Goal: Information Seeking & Learning: Learn about a topic

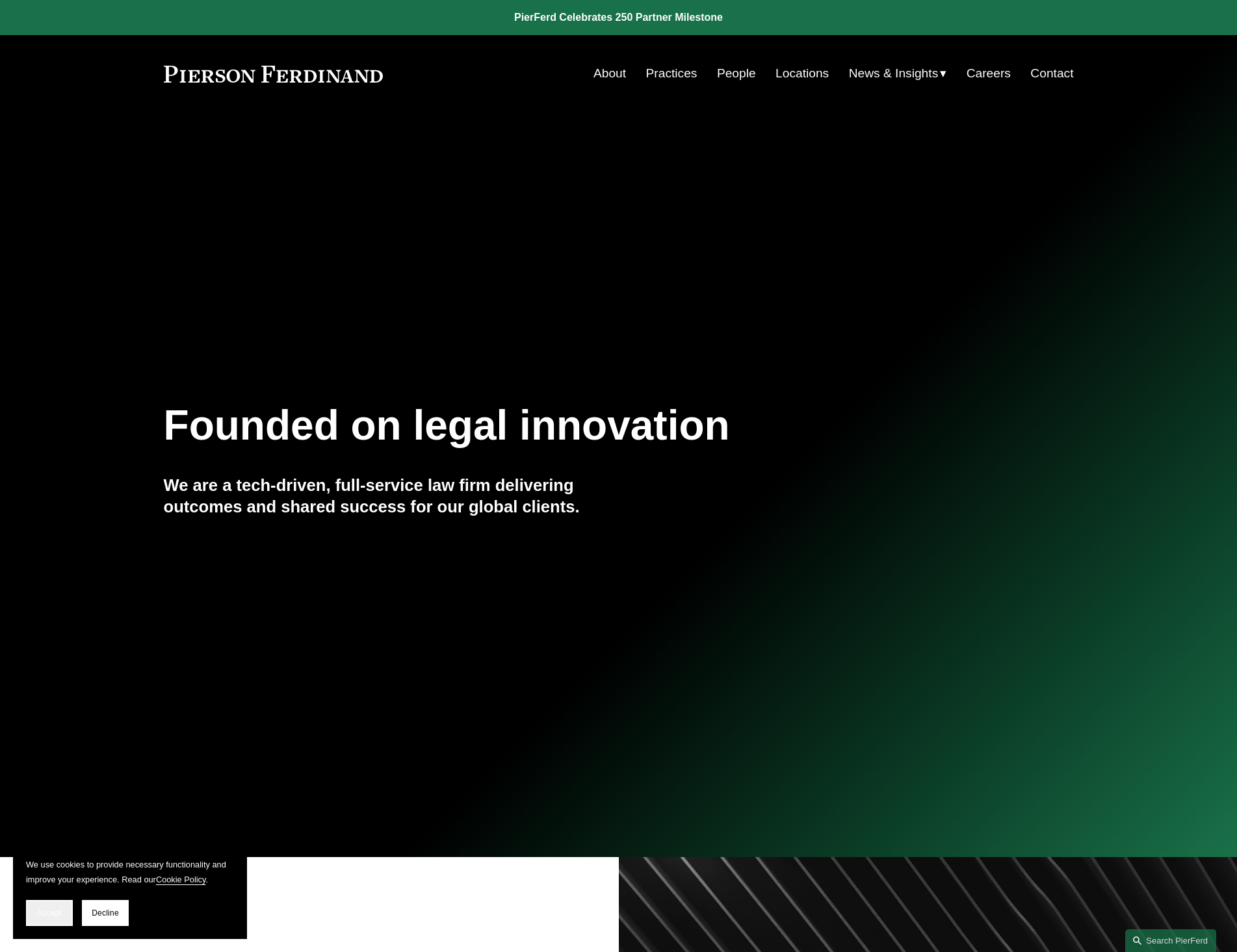
click at [58, 917] on span "Accept" at bounding box center [49, 913] width 25 height 9
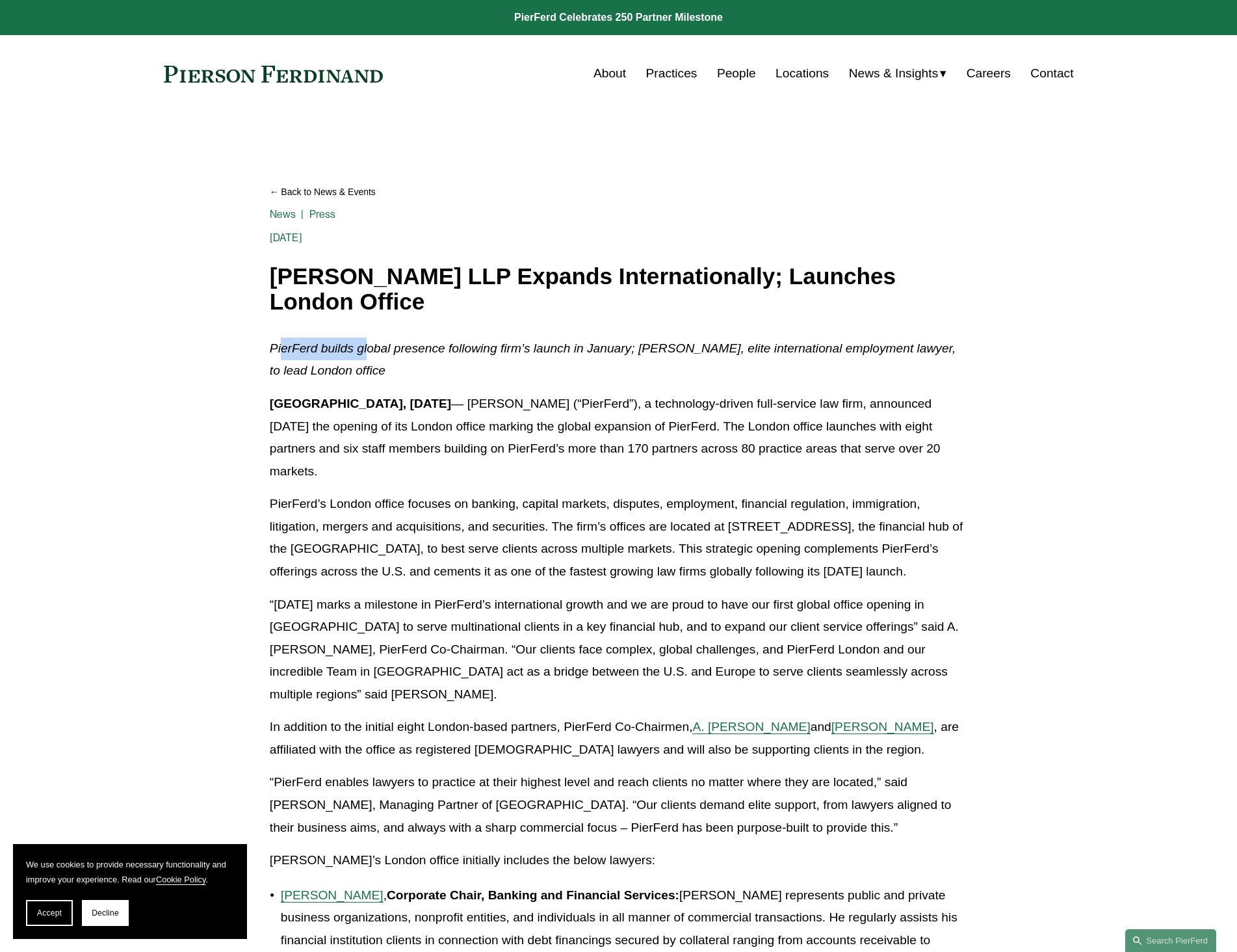
drag, startPoint x: 283, startPoint y: 352, endPoint x: 368, endPoint y: 351, distance: 85.0
click at [368, 351] on em "PierFerd builds global presence following firm’s launch in January; Peter Findi…" at bounding box center [614, 359] width 689 height 36
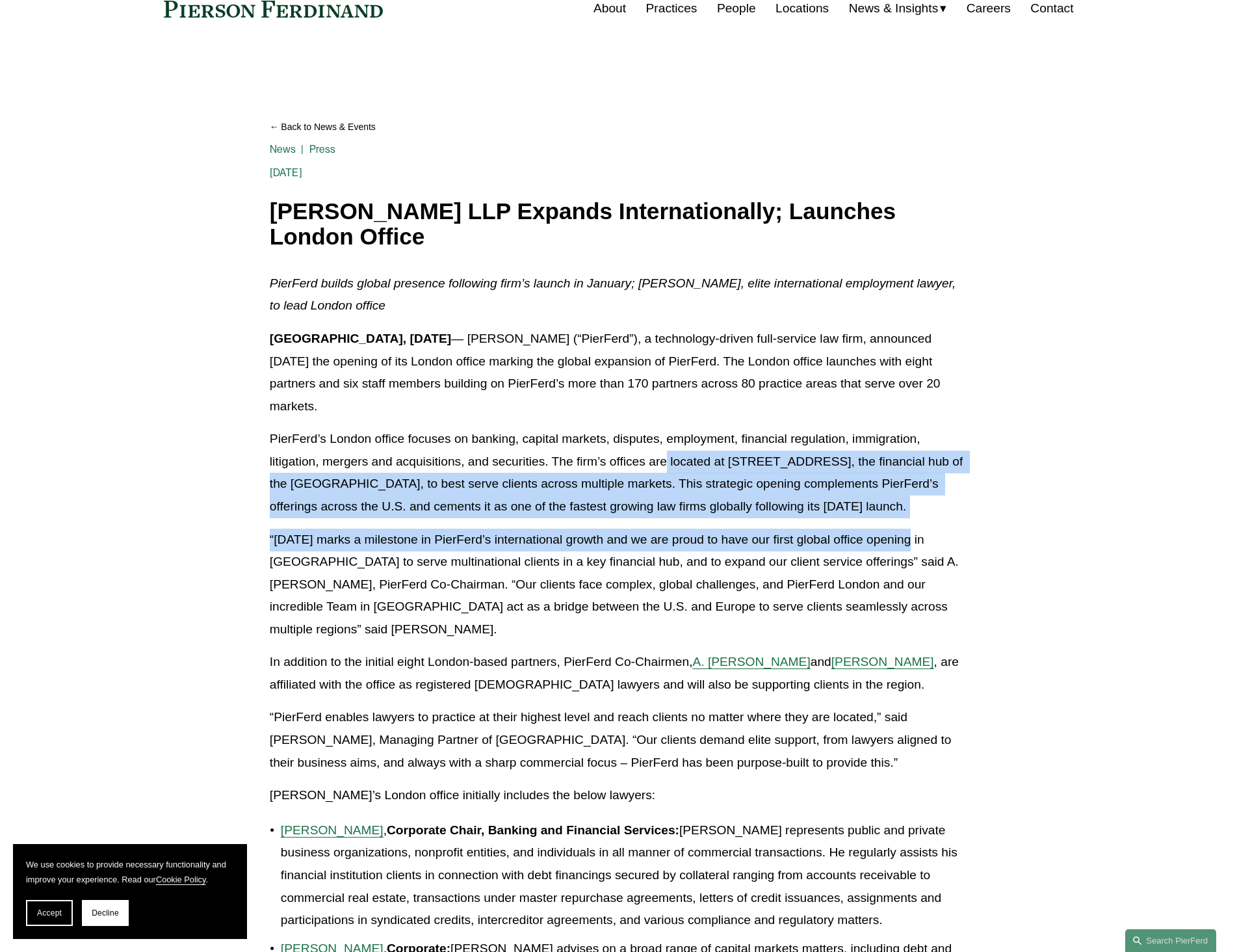
drag, startPoint x: 669, startPoint y: 441, endPoint x: 909, endPoint y: 526, distance: 254.6
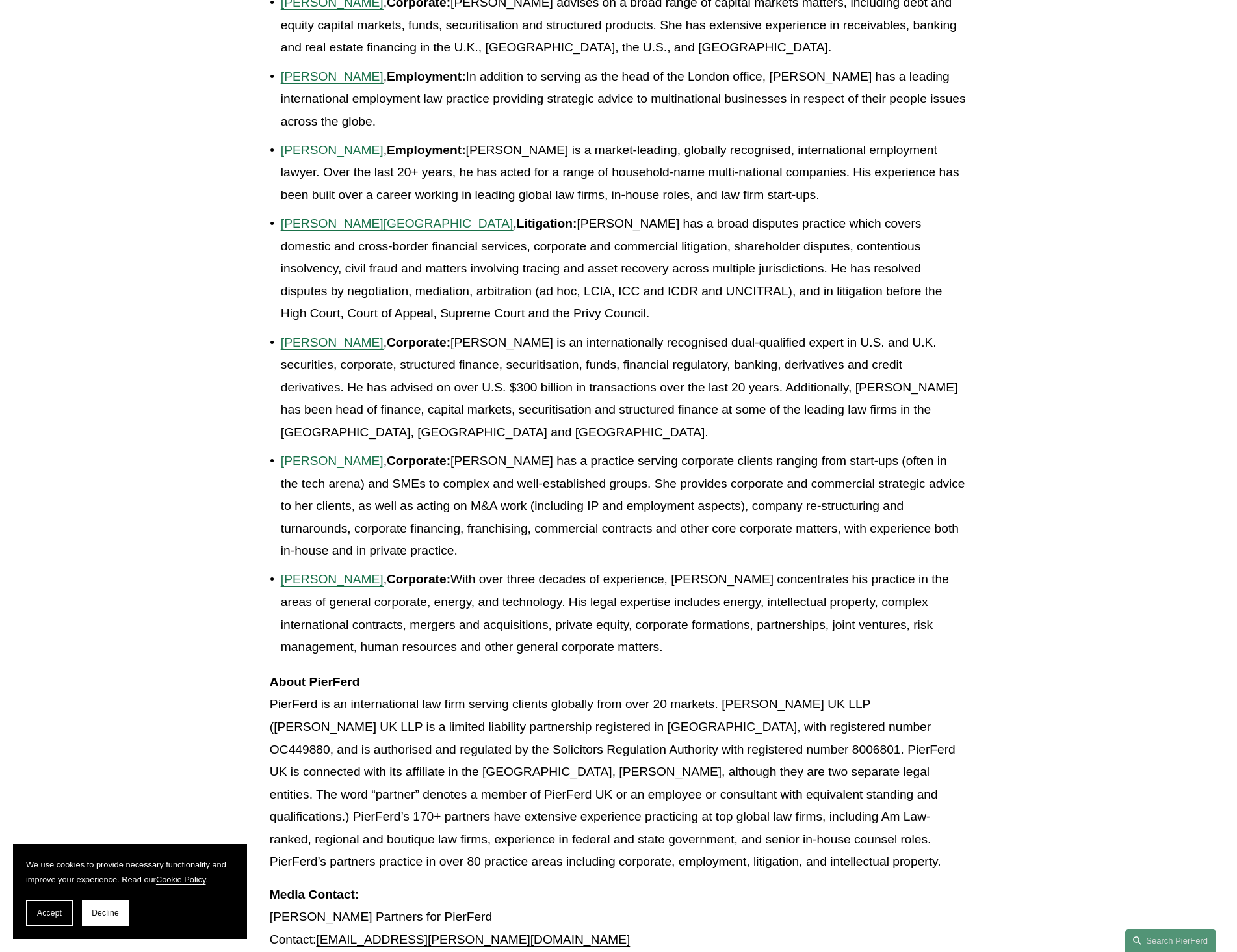
scroll to position [1041, 0]
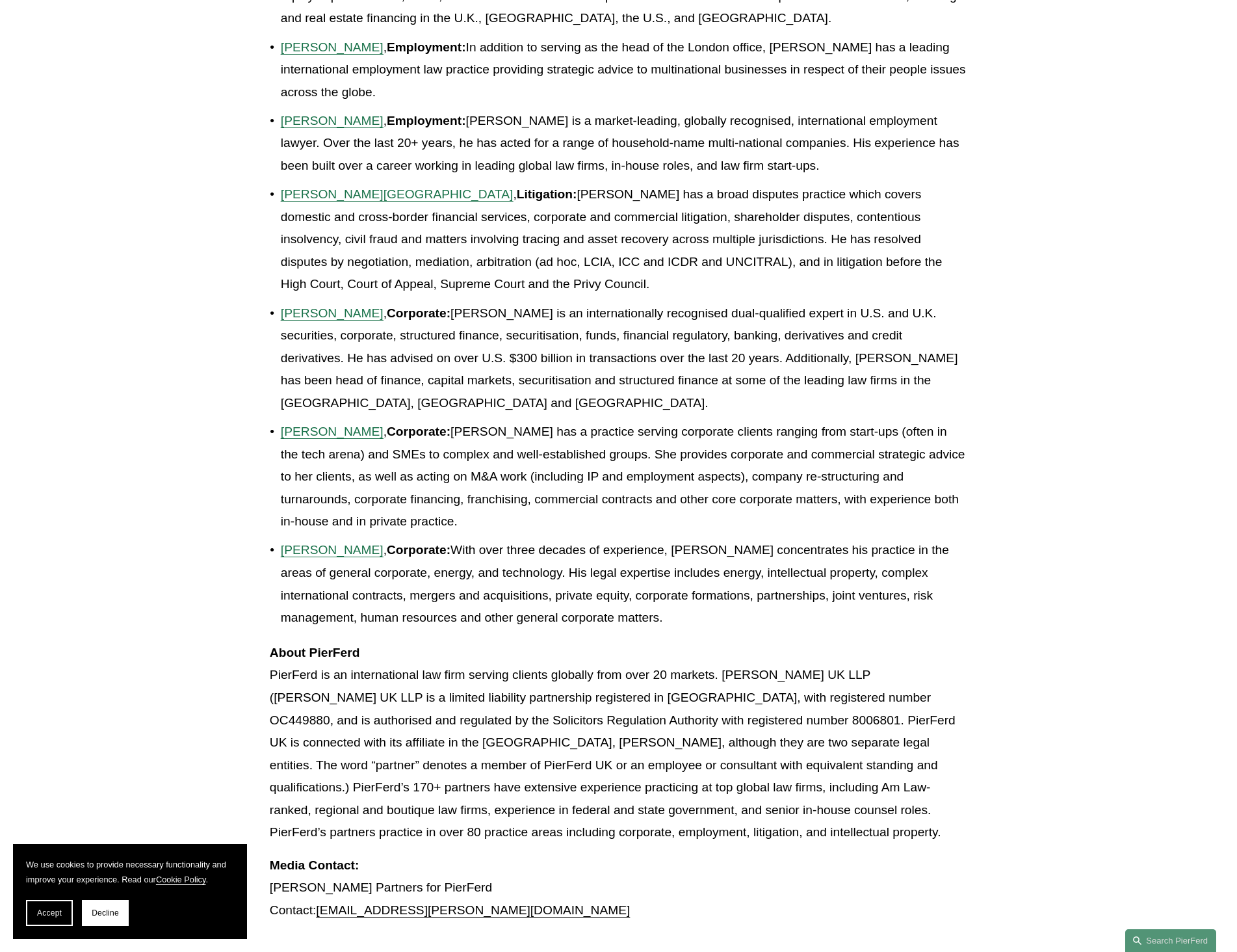
drag, startPoint x: 341, startPoint y: 439, endPoint x: 343, endPoint y: 431, distance: 8.2
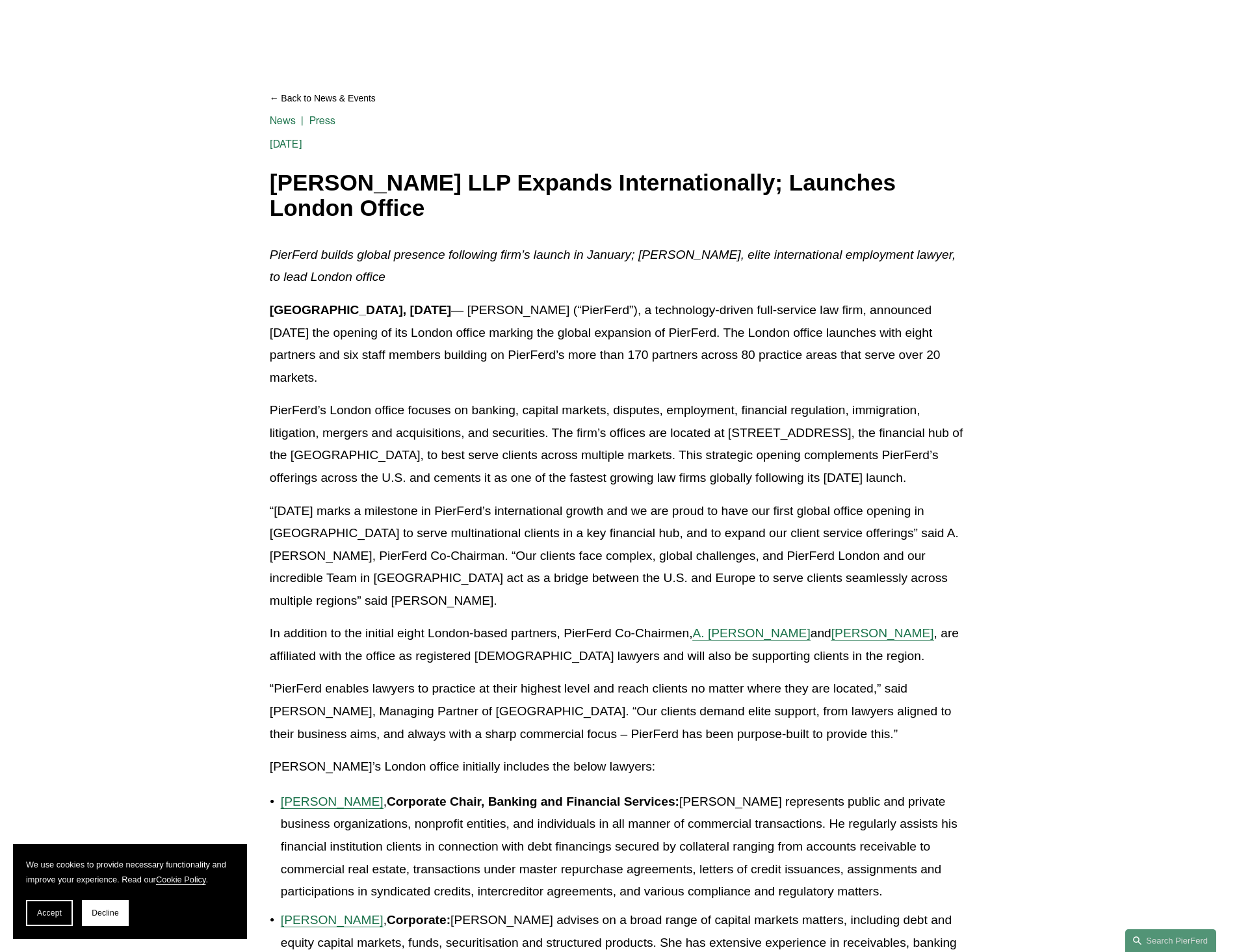
scroll to position [0, 0]
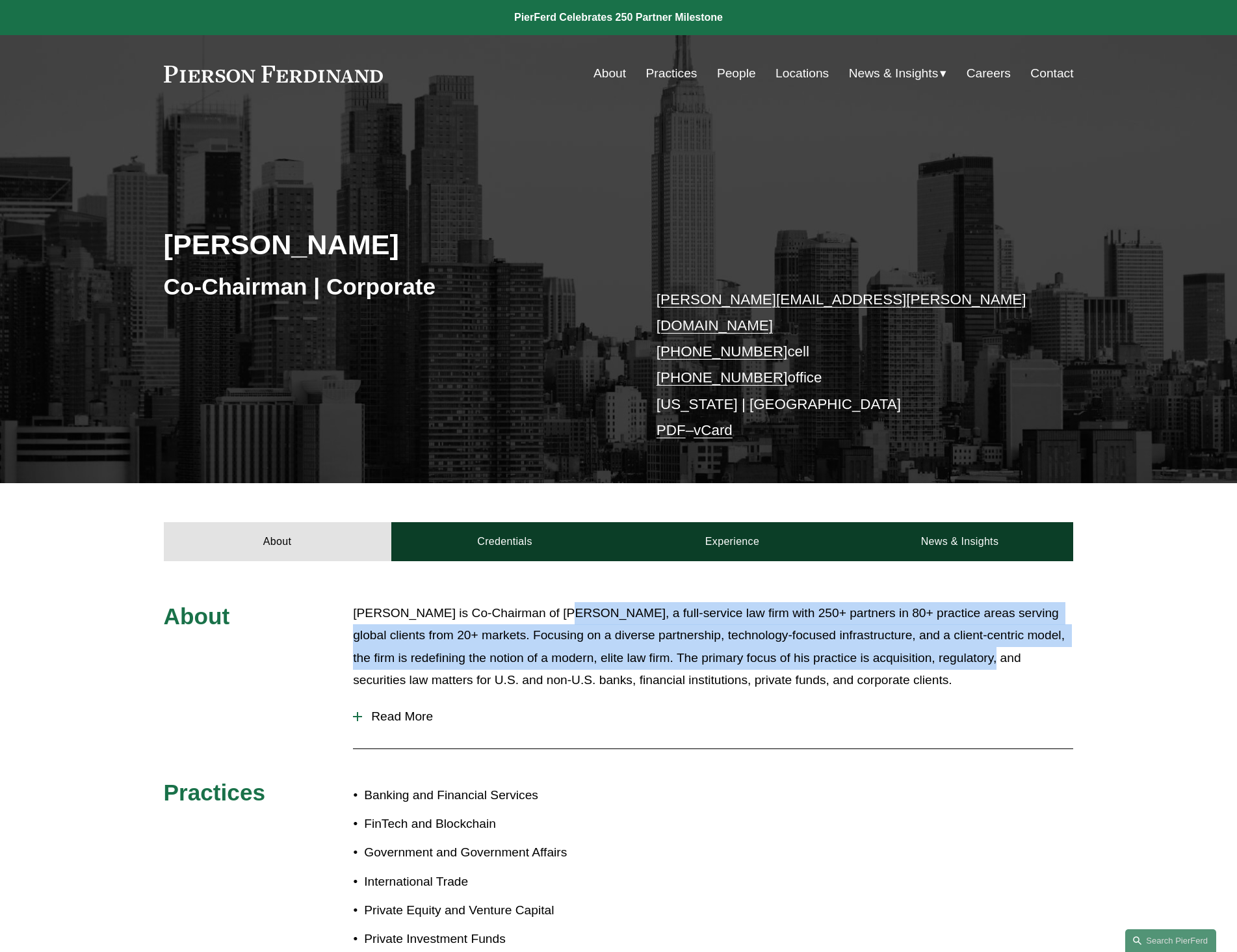
drag, startPoint x: 550, startPoint y: 598, endPoint x: 967, endPoint y: 645, distance: 419.6
click at [967, 645] on p "Michael Pierson is Co-Chairman of Pierson Ferdinand, a full-service law firm wi…" at bounding box center [713, 646] width 720 height 89
click at [388, 709] on span "Read More" at bounding box center [717, 716] width 711 height 15
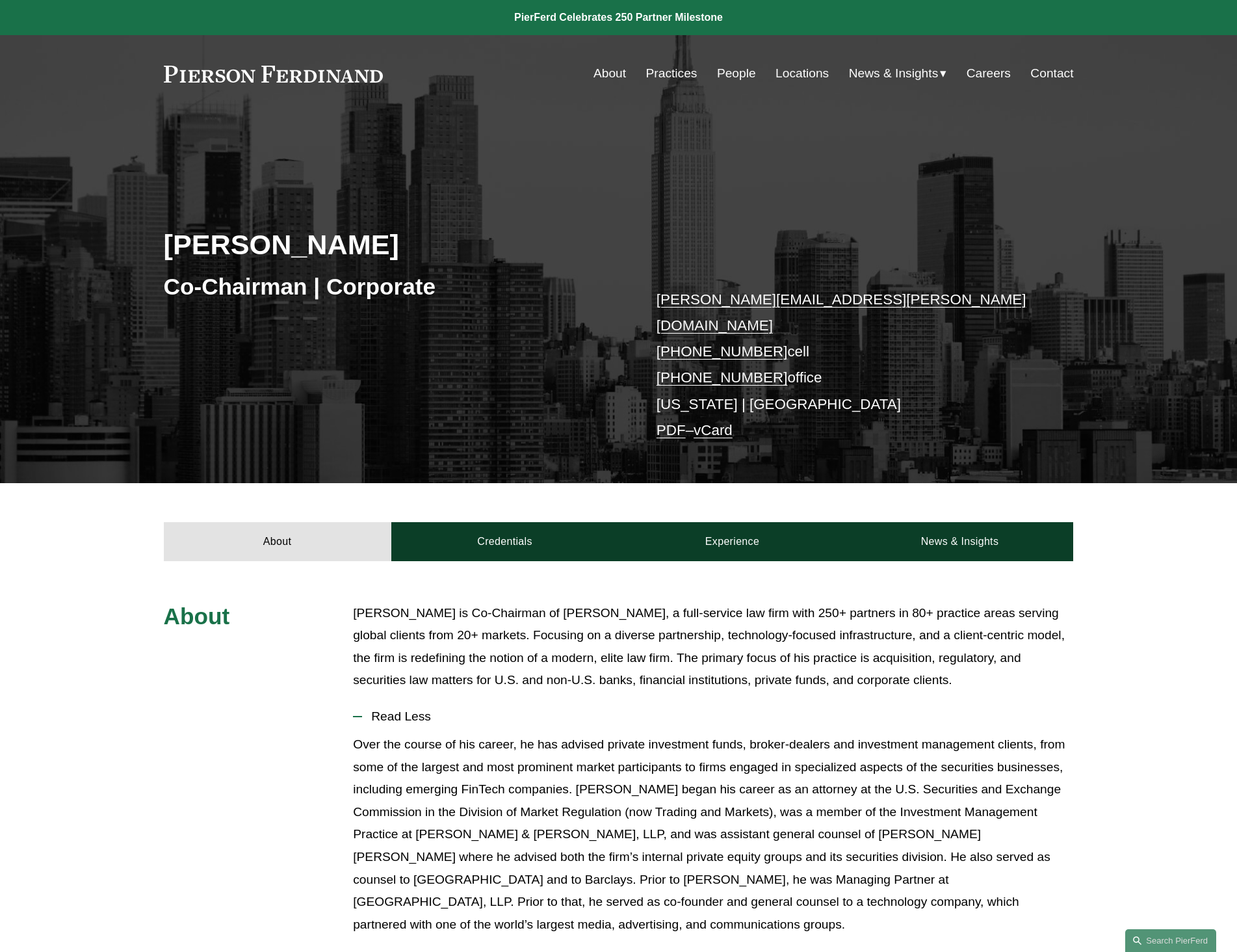
click at [814, 660] on p "Michael Pierson is Co-Chairman of Pierson Ferdinand, a full-service law firm wi…" at bounding box center [713, 646] width 720 height 89
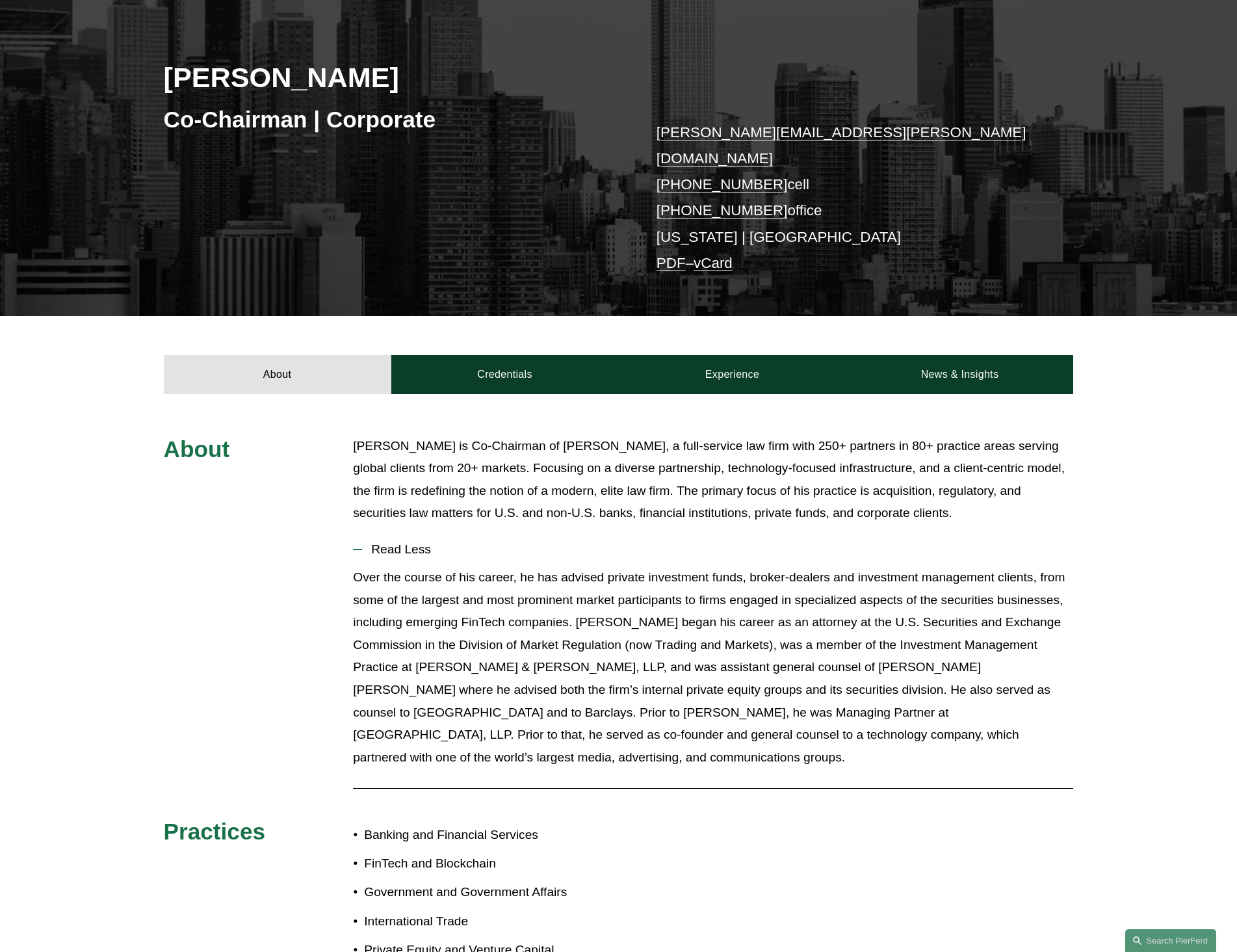
scroll to position [164, 0]
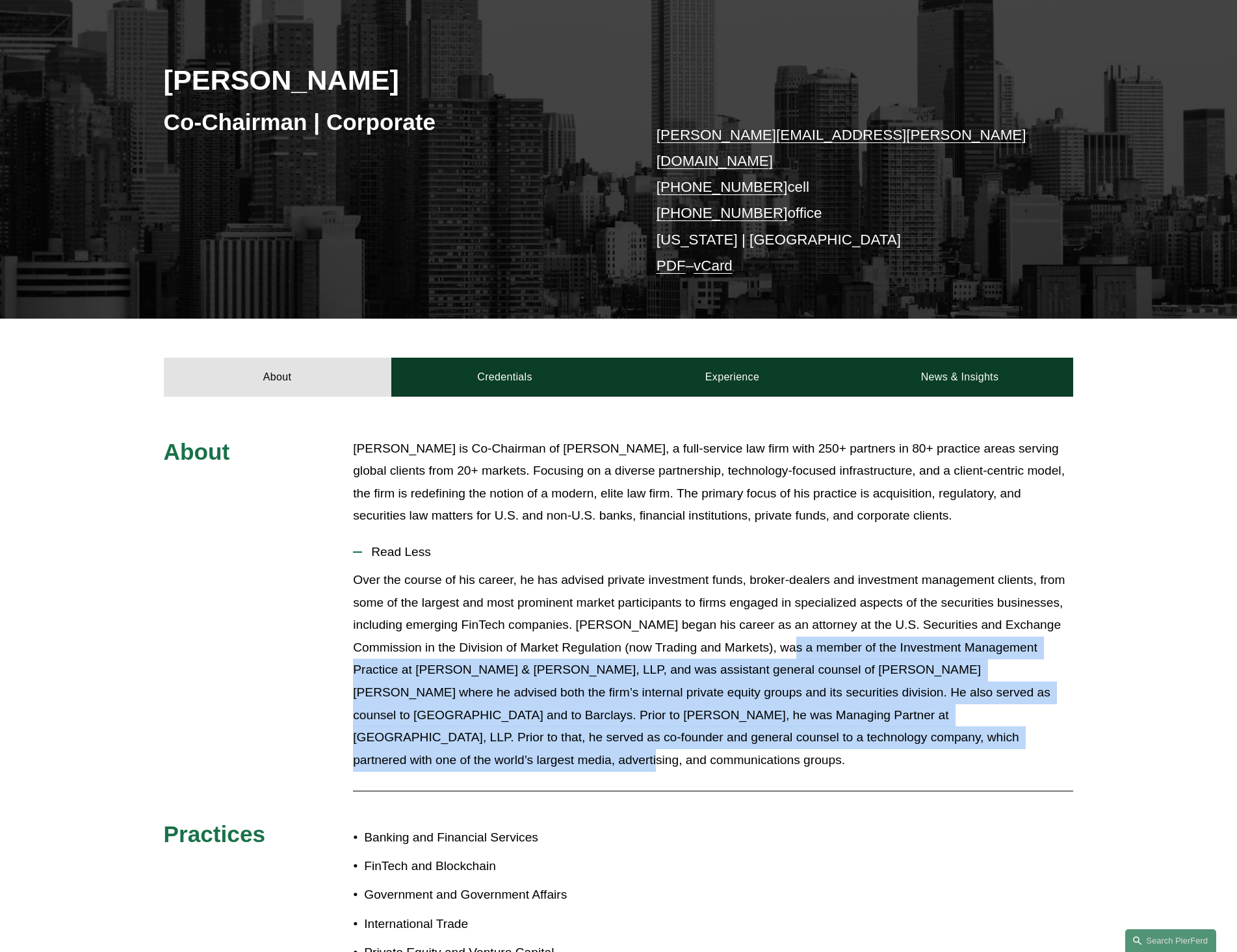
drag, startPoint x: 831, startPoint y: 625, endPoint x: 1007, endPoint y: 712, distance: 196.3
click at [1007, 712] on p "Over the course of his career, he has advised private investment funds, broker-…" at bounding box center [713, 670] width 720 height 203
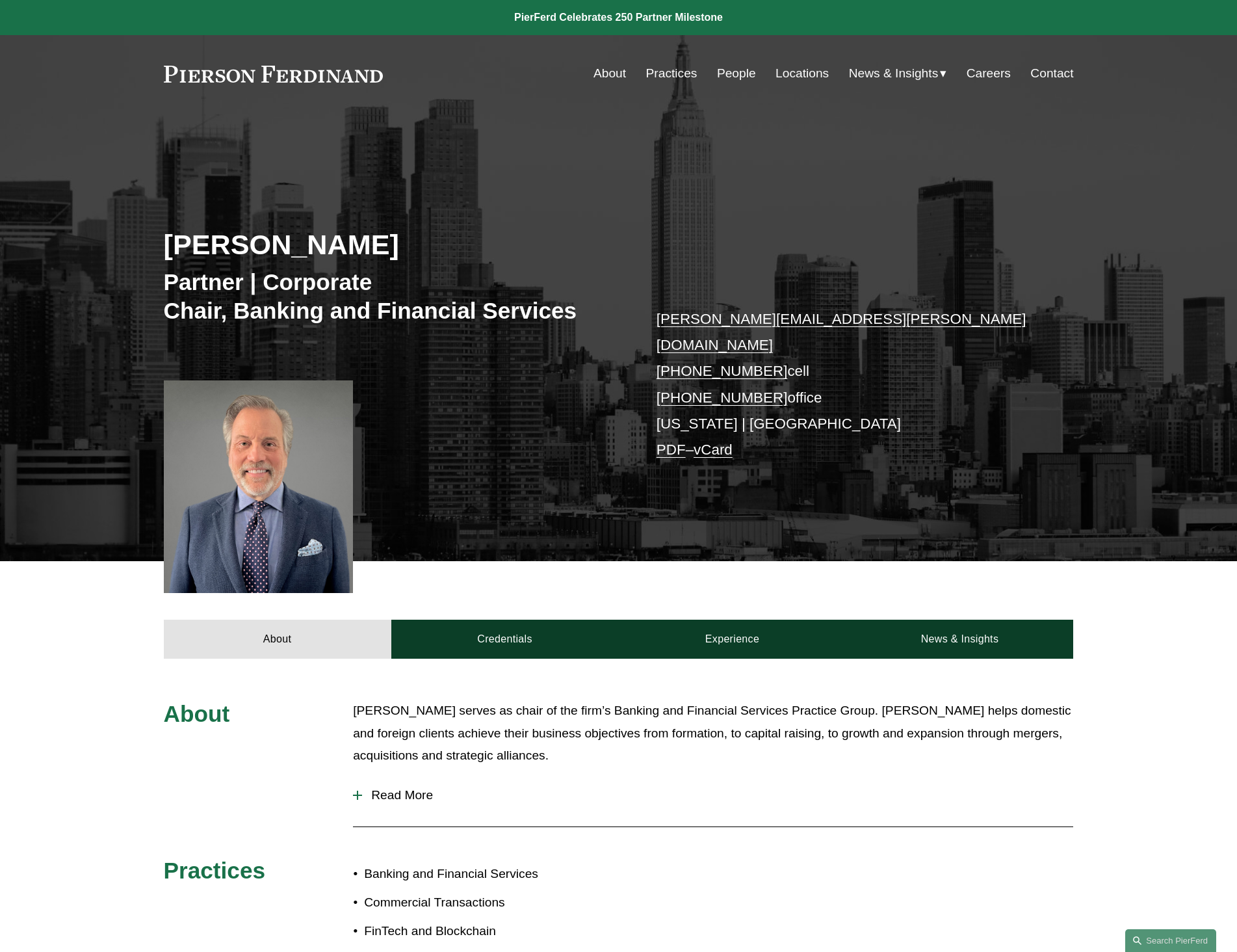
click at [401, 788] on span "Read More" at bounding box center [717, 795] width 711 height 15
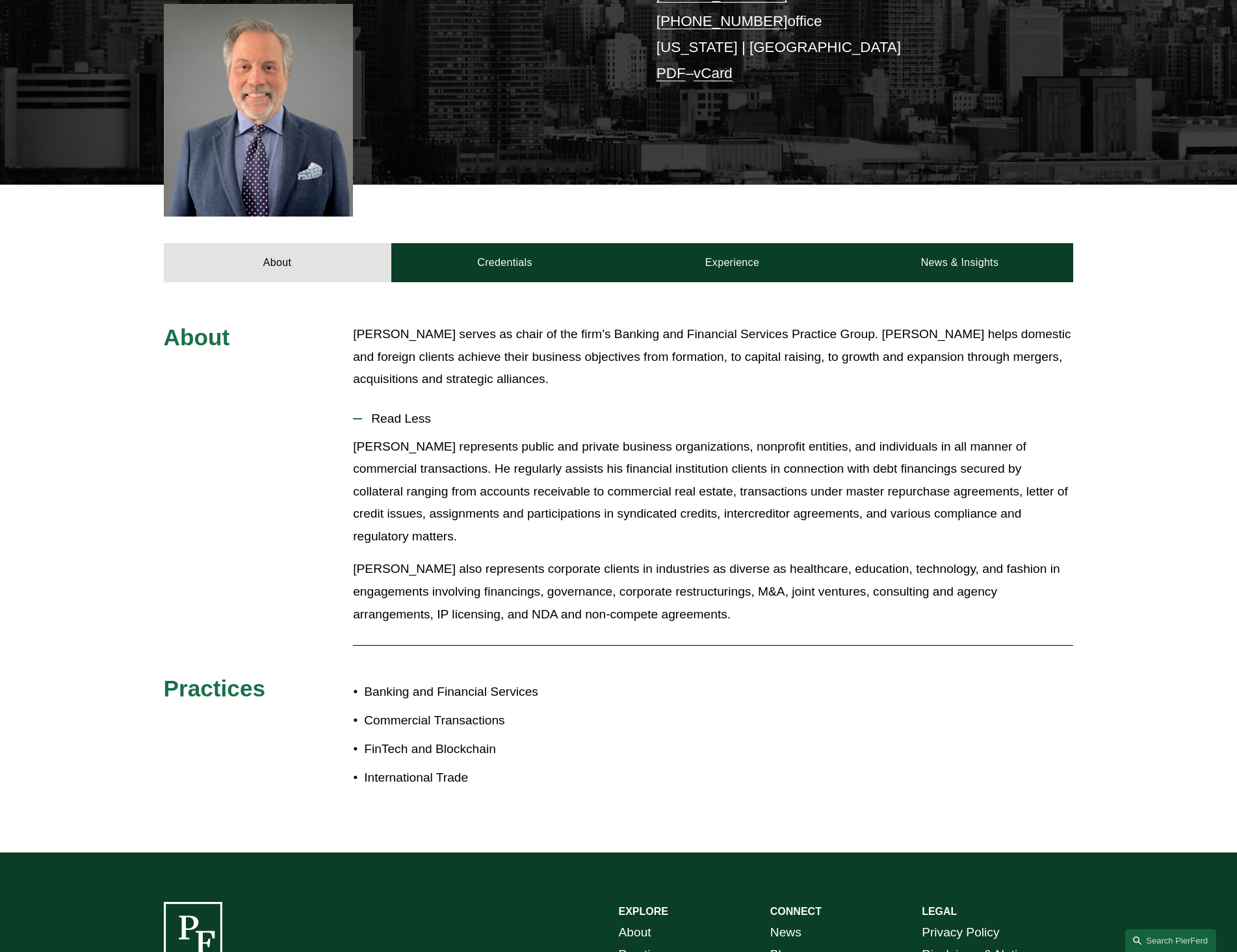
scroll to position [354, 0]
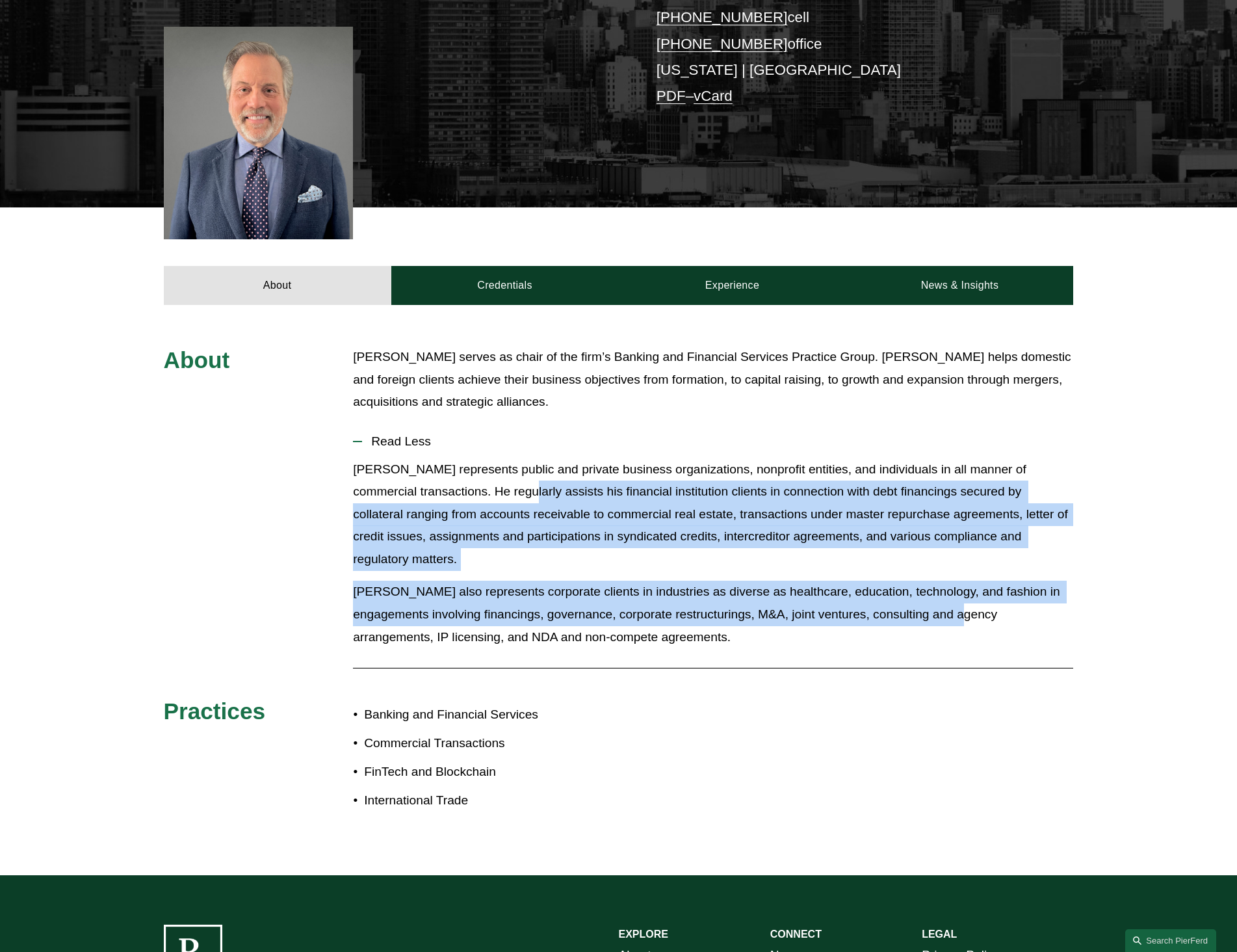
drag, startPoint x: 499, startPoint y: 474, endPoint x: 1044, endPoint y: 575, distance: 554.3
click at [1044, 575] on div "[PERSON_NAME] represents public and private business organizations, nonprofit e…" at bounding box center [713, 559] width 720 height 201
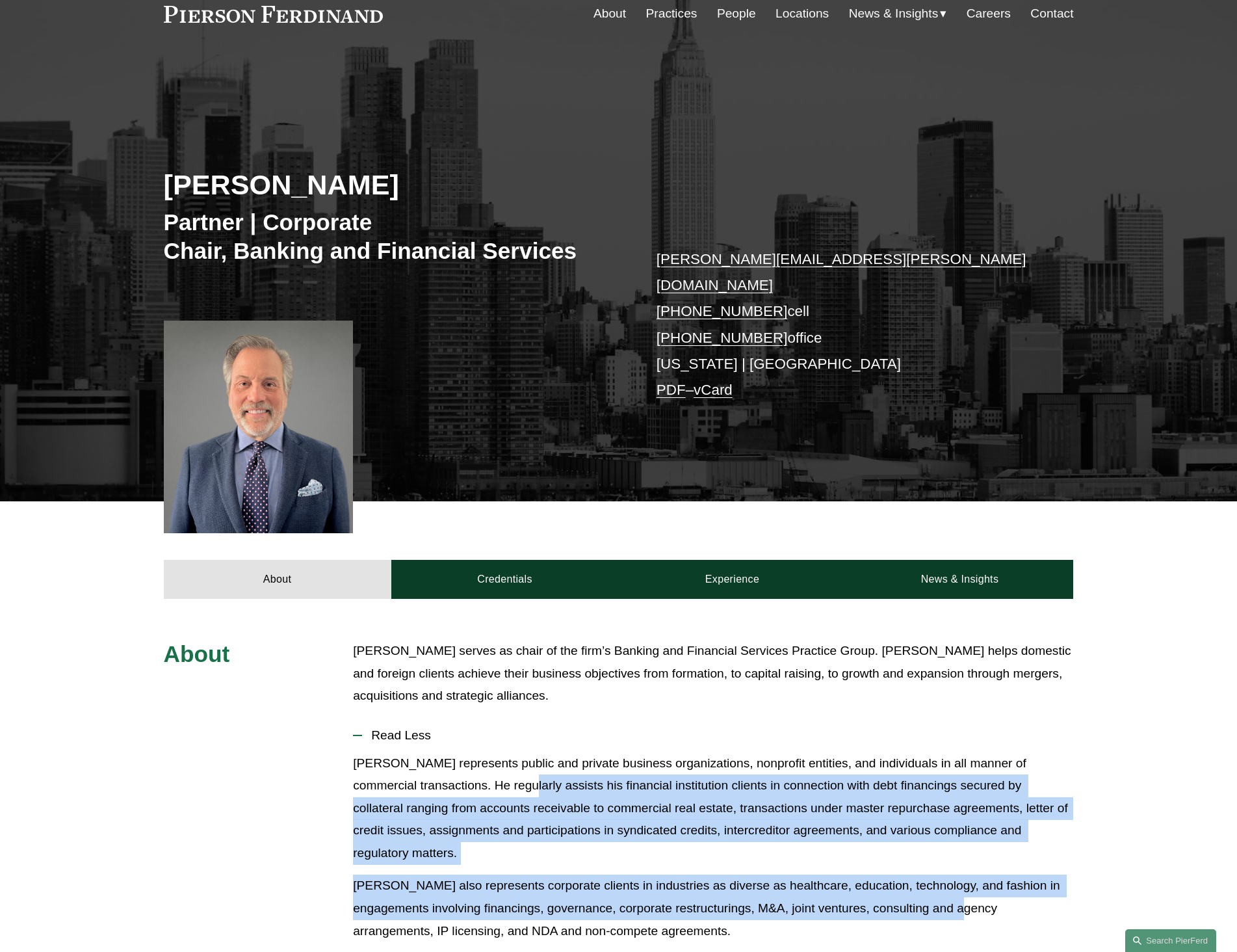
scroll to position [29, 0]
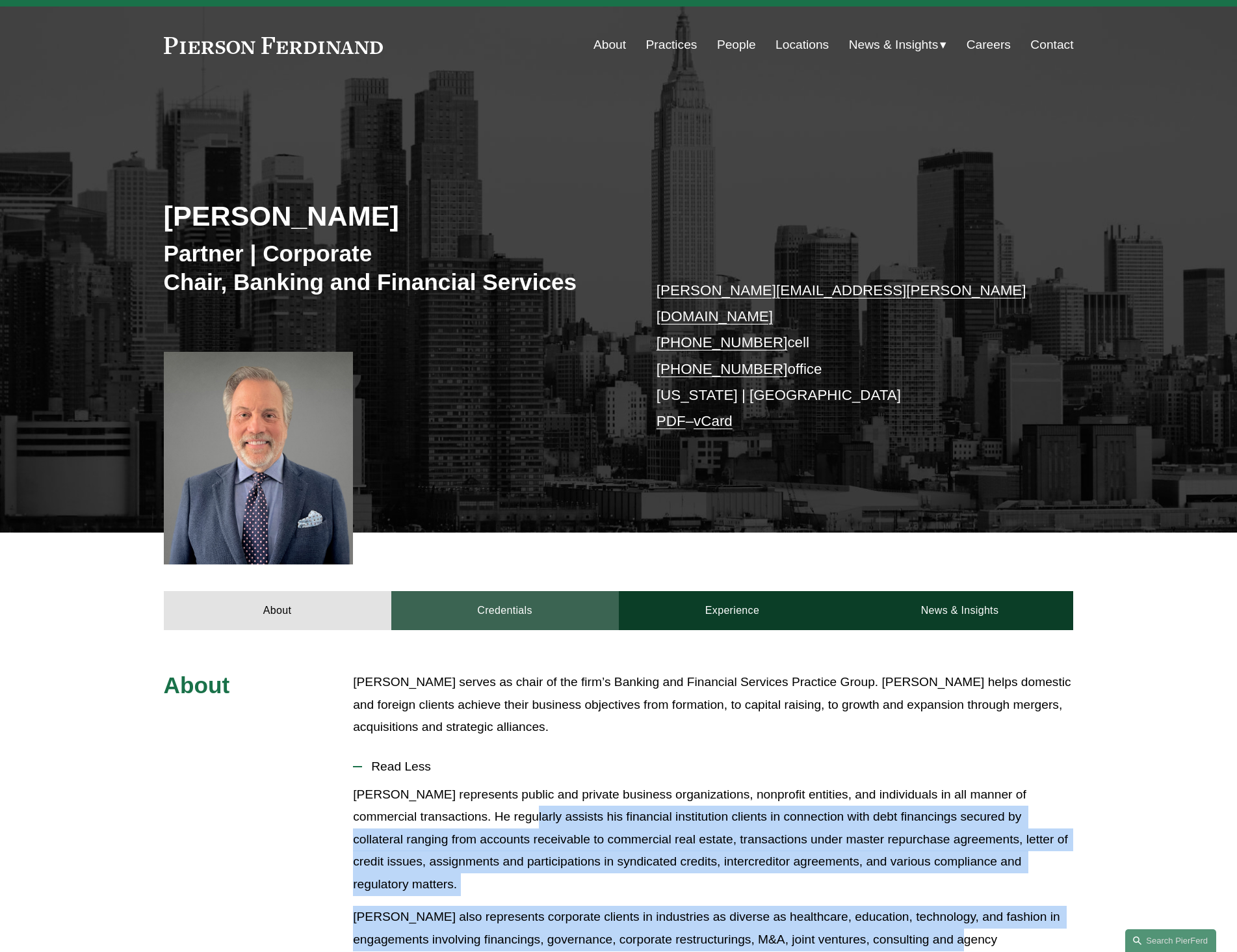
click at [483, 603] on link "Credentials" at bounding box center [504, 611] width 227 height 39
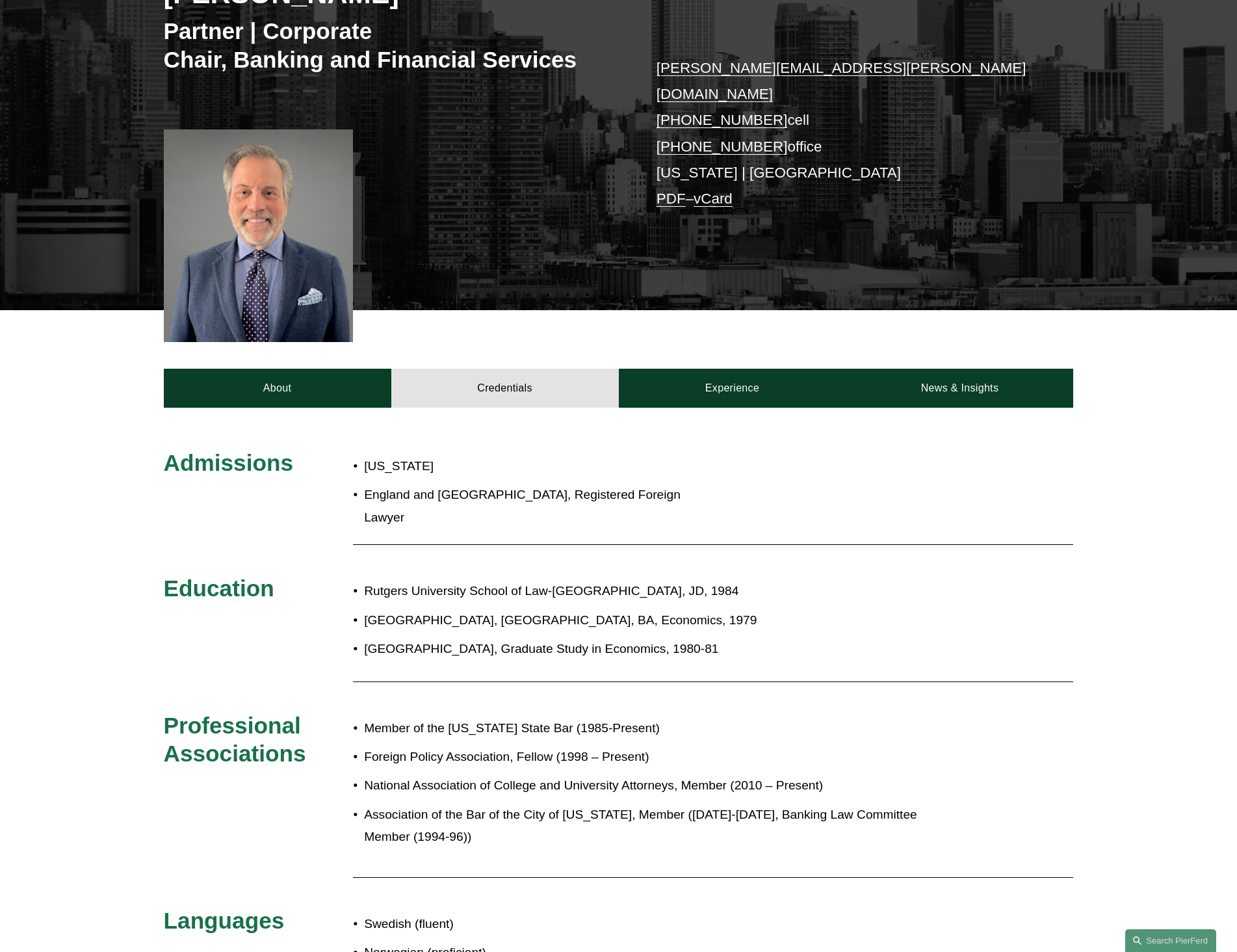
scroll to position [223, 0]
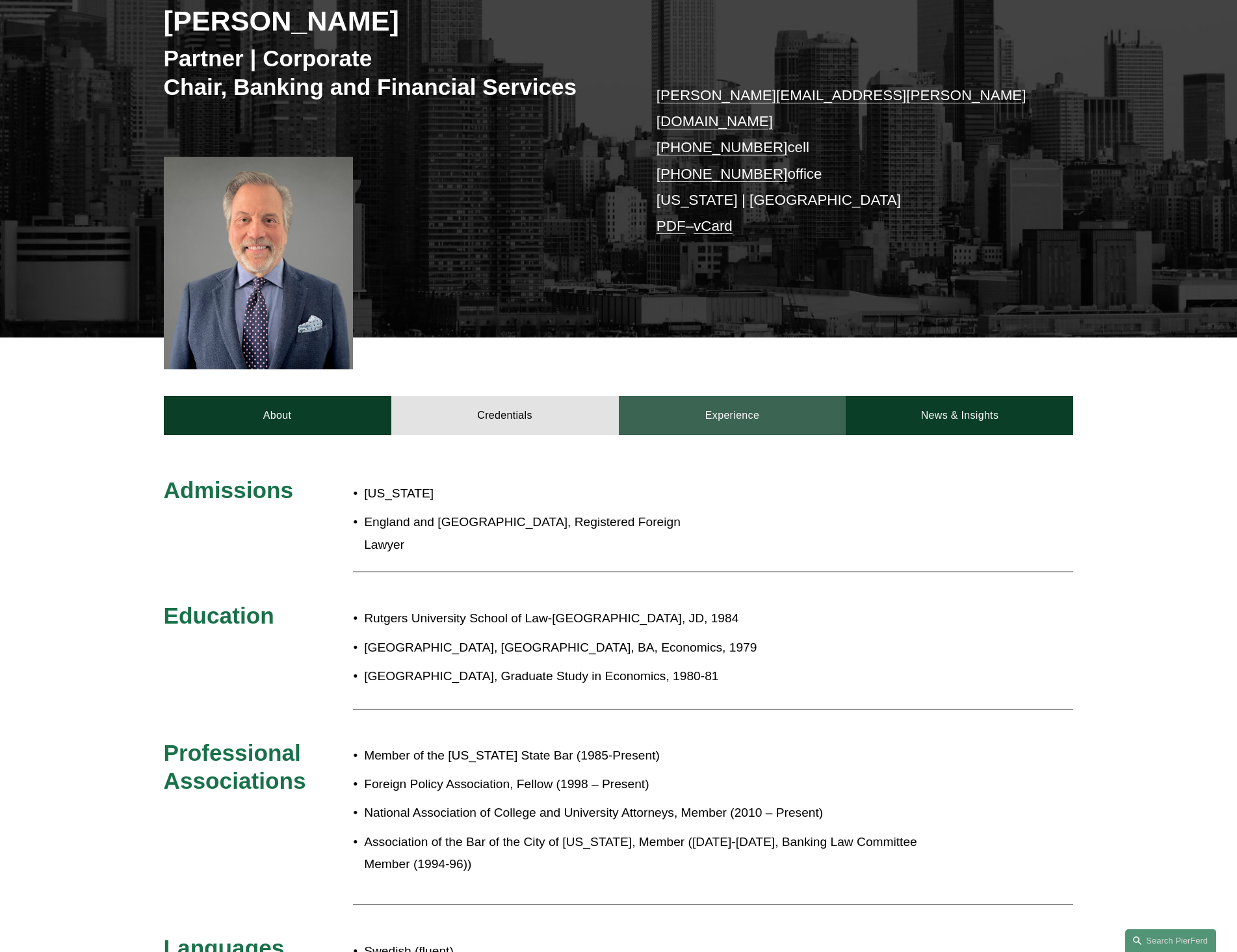
click at [792, 407] on link "Experience" at bounding box center [732, 416] width 227 height 39
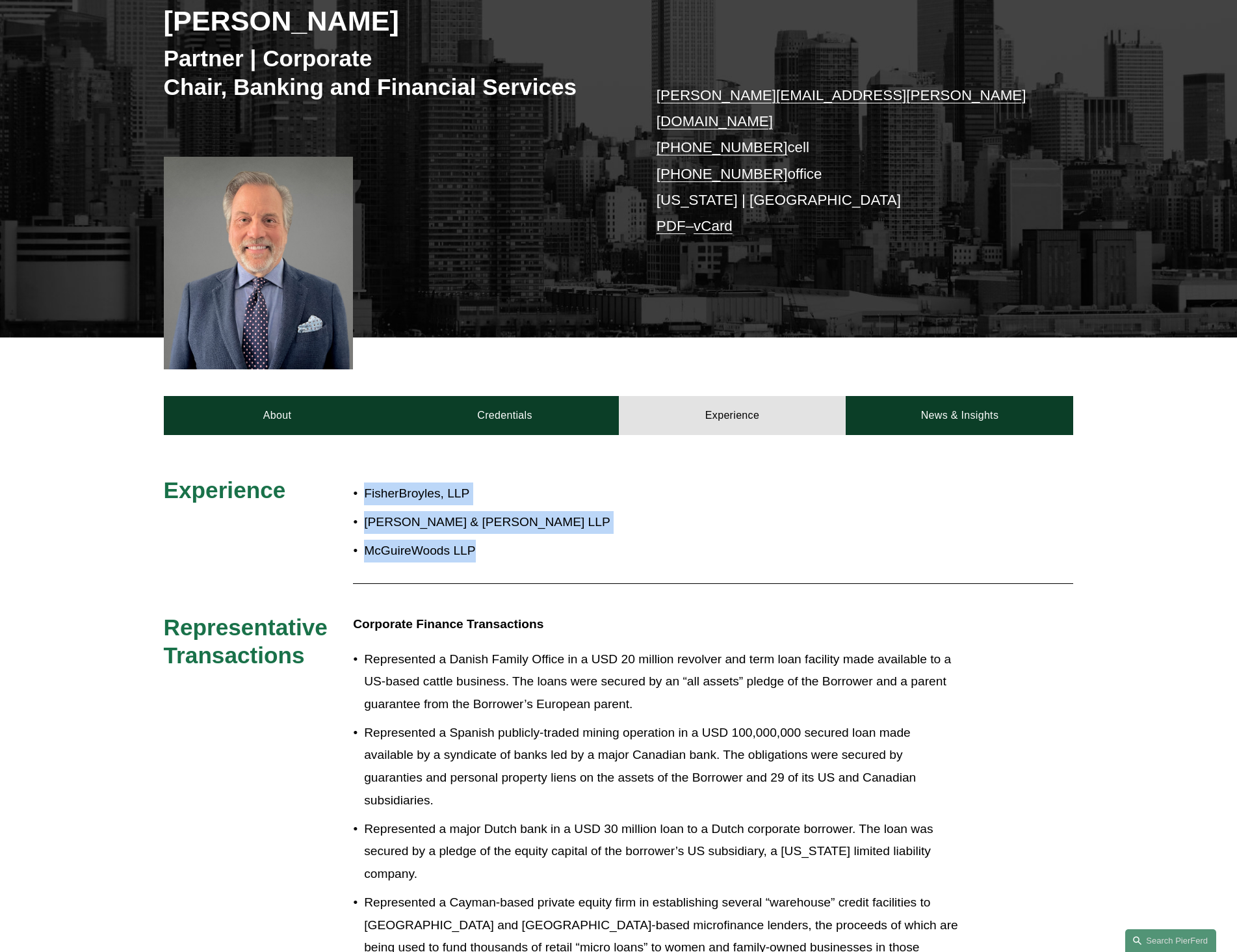
drag, startPoint x: 359, startPoint y: 471, endPoint x: 512, endPoint y: 523, distance: 161.6
click at [512, 523] on ul "FisherBroyles, LLP Dorsey & Whitney LLP McGuireWoods LLP" at bounding box center [656, 522] width 607 height 80
click at [512, 540] on p "McGuireWoods LLP" at bounding box center [662, 551] width 596 height 23
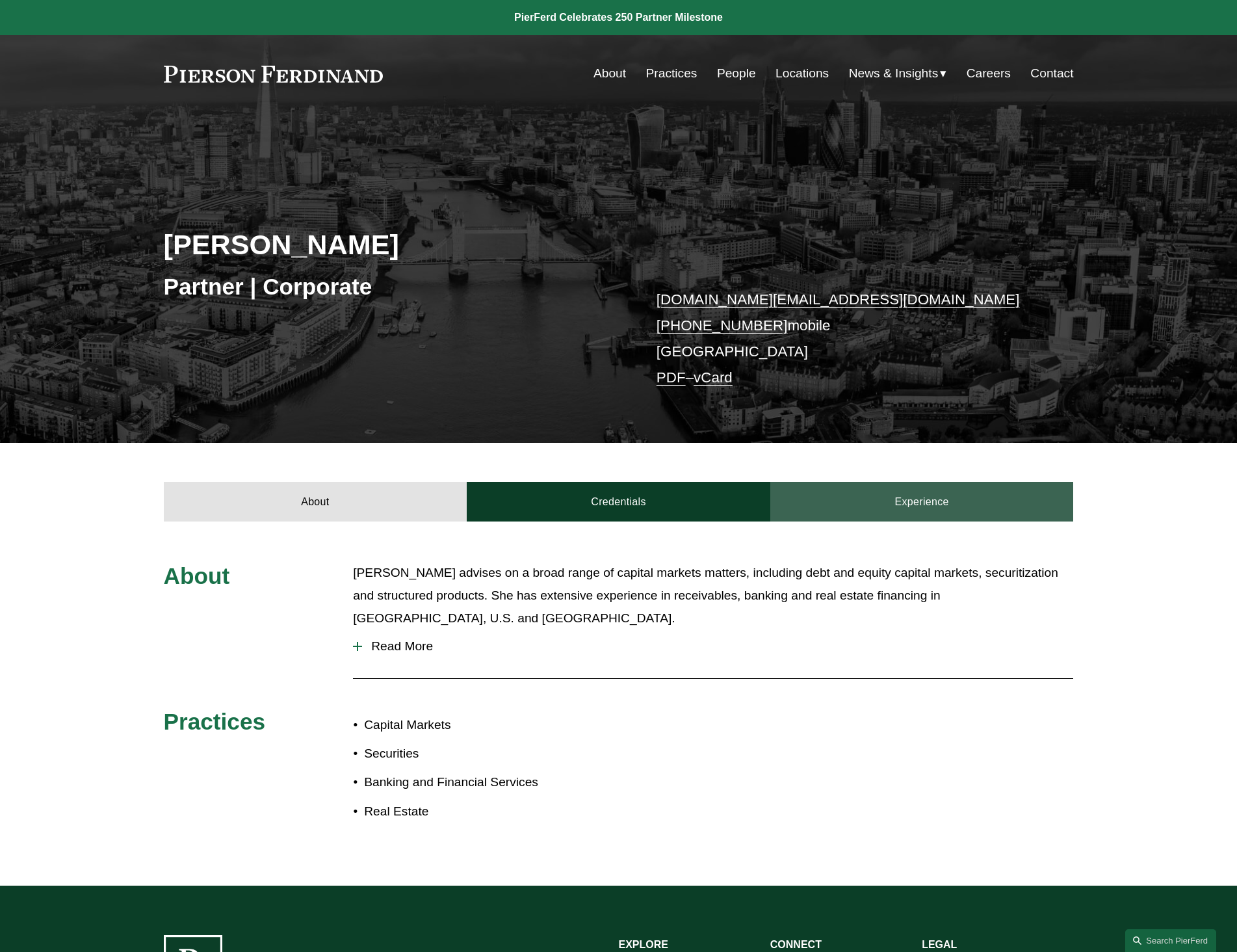
click at [935, 506] on link "Experience" at bounding box center [921, 502] width 304 height 39
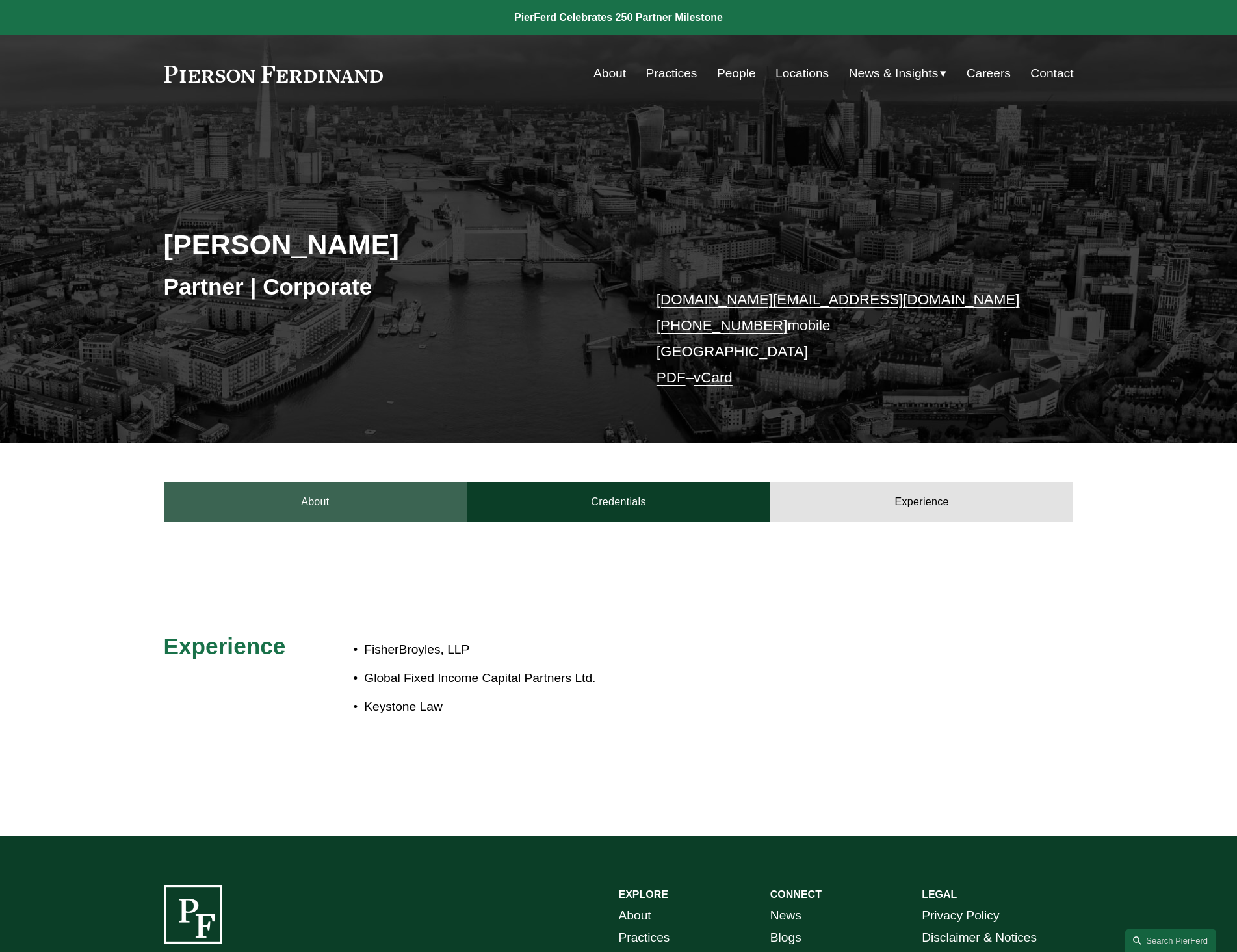
click at [334, 515] on link "About" at bounding box center [316, 502] width 304 height 39
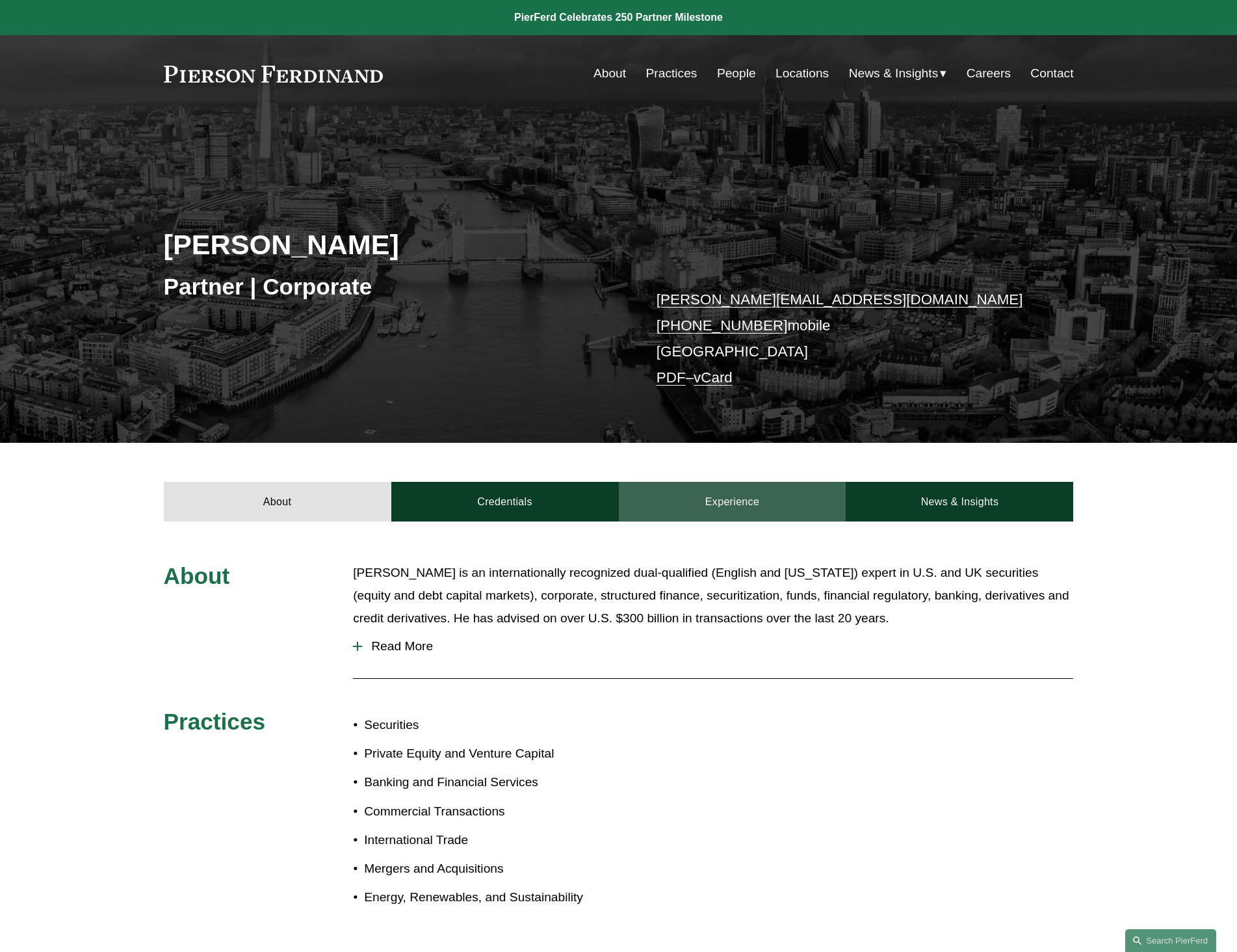
click at [747, 498] on link "Experience" at bounding box center [732, 502] width 227 height 39
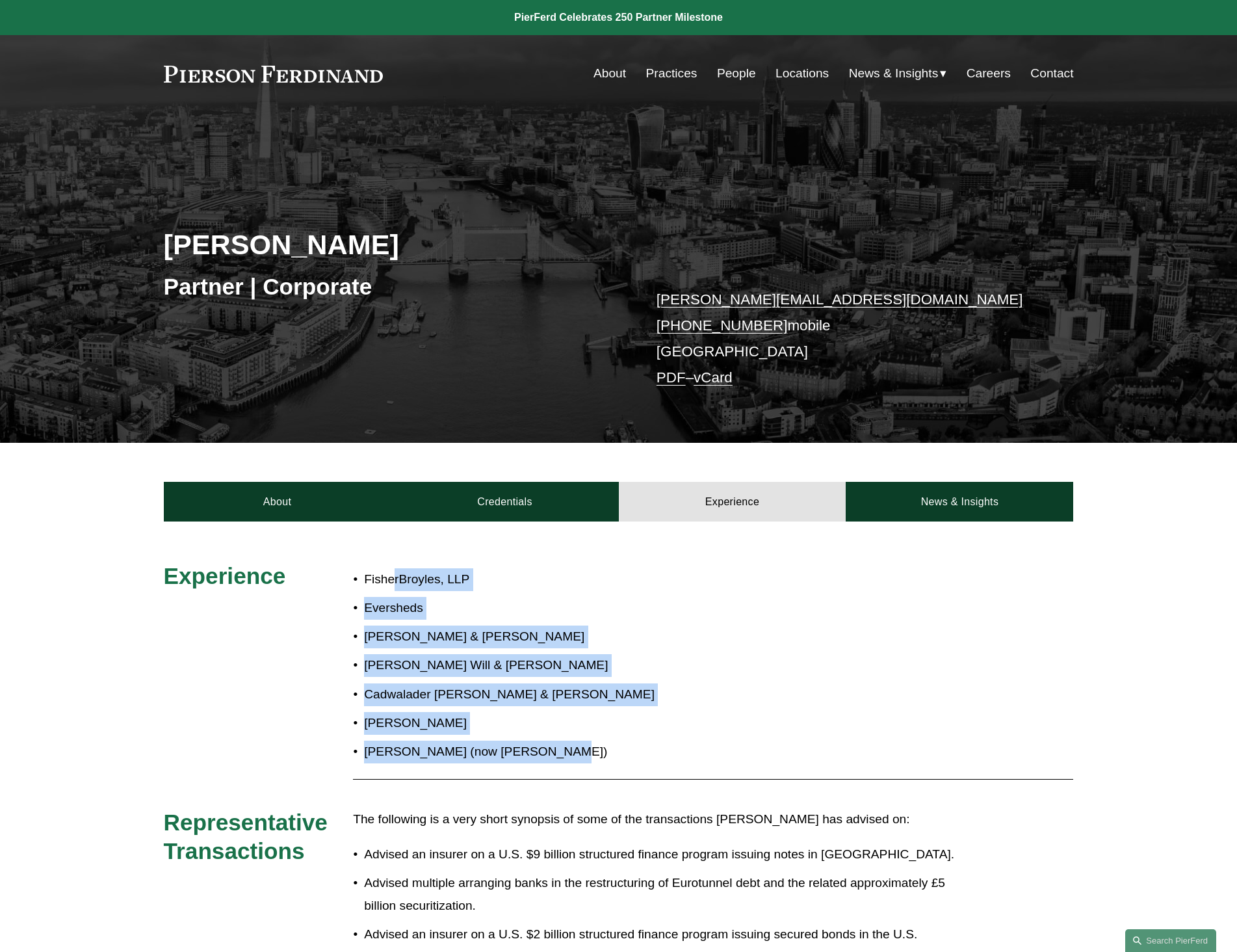
drag, startPoint x: 568, startPoint y: 753, endPoint x: 394, endPoint y: 570, distance: 252.5
click at [394, 570] on ul "FisherBroyles, [PERSON_NAME] [PERSON_NAME] & [PERSON_NAME] [PERSON_NAME] & [PER…" at bounding box center [656, 666] width 607 height 195
click at [265, 501] on link "About" at bounding box center [277, 502] width 227 height 39
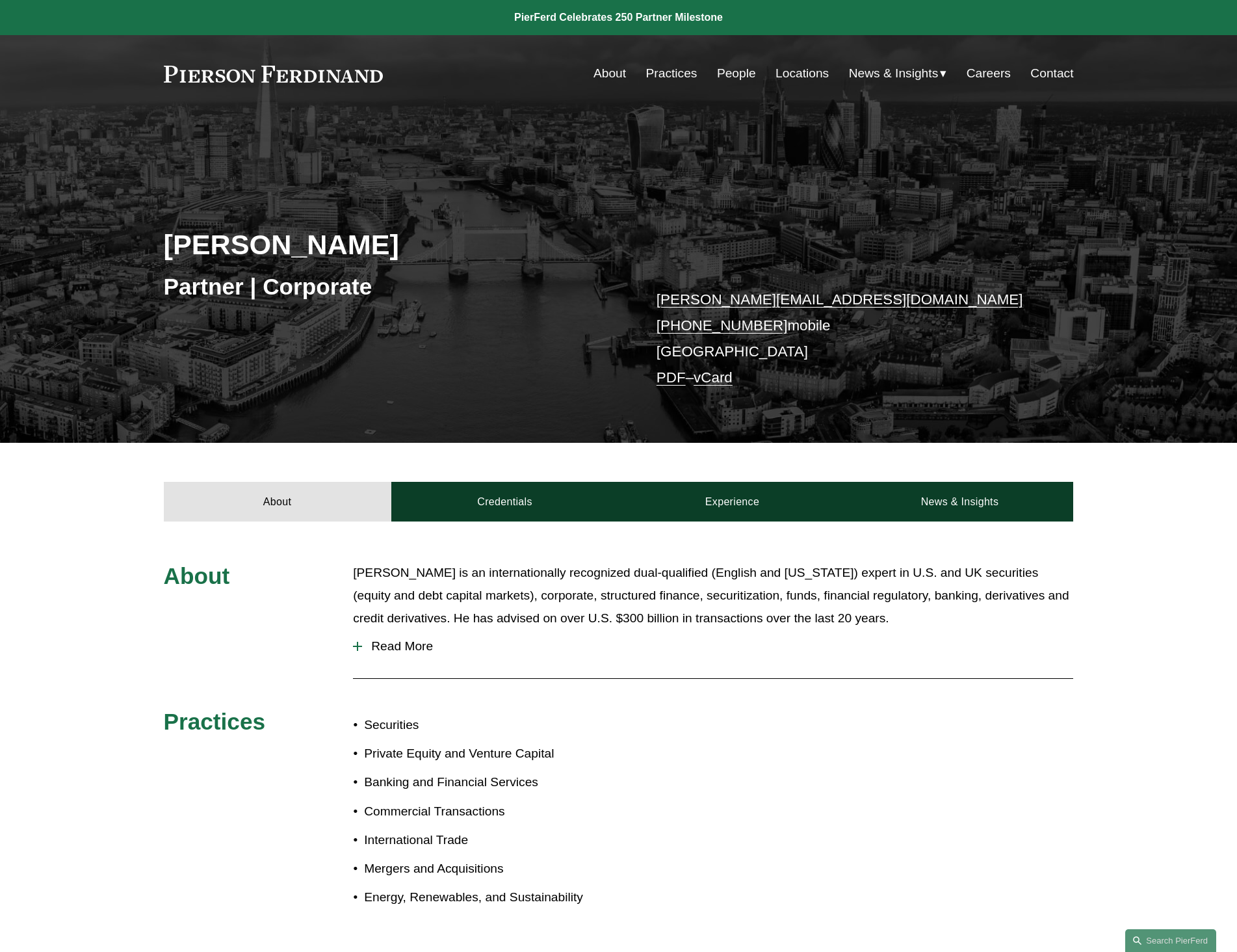
click at [404, 641] on span "Read More" at bounding box center [717, 646] width 711 height 15
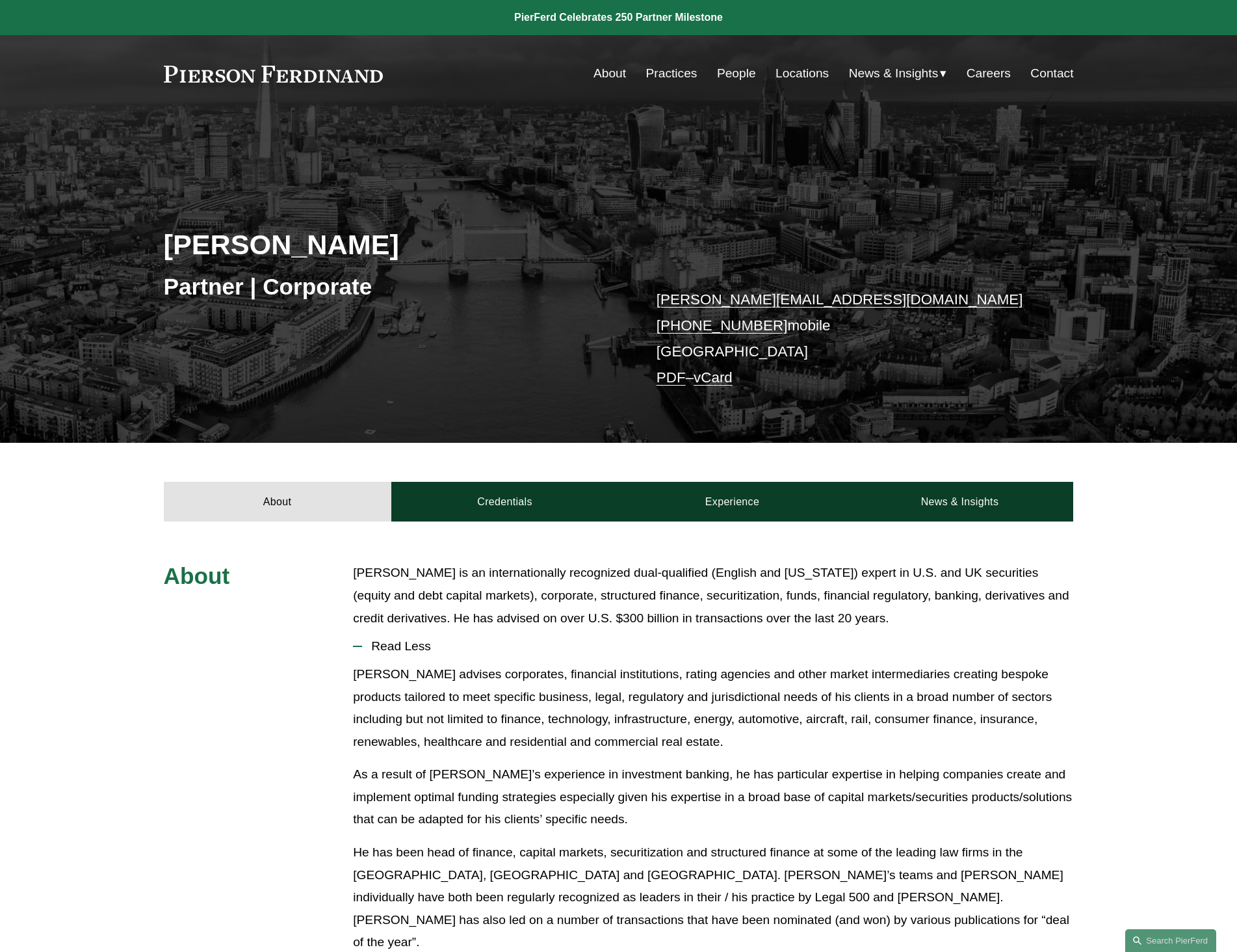
click at [622, 703] on p "Paul-Michael advises corporates, financial institutions, rating agencies and ot…" at bounding box center [713, 707] width 720 height 89
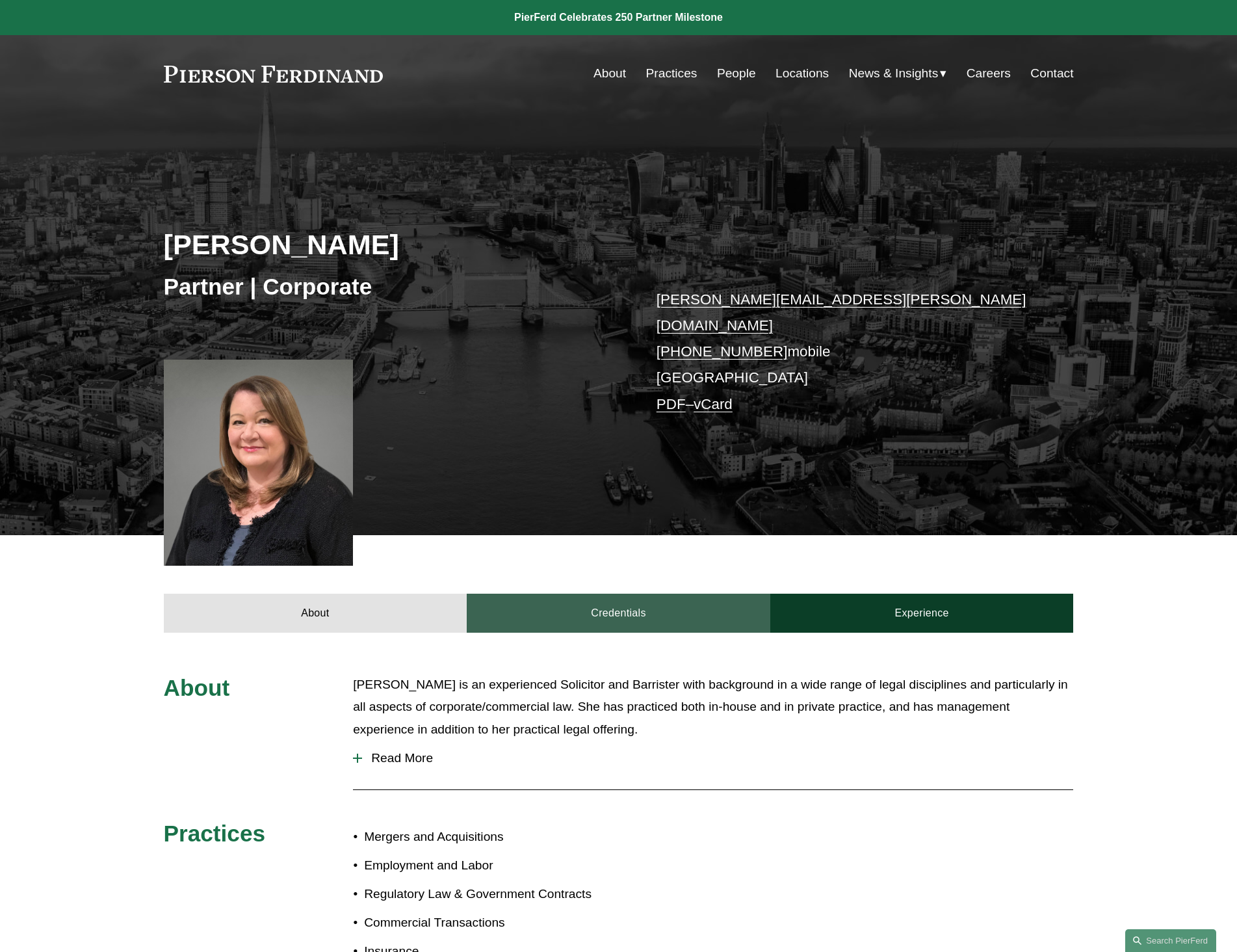
click at [671, 619] on link "Credentials" at bounding box center [618, 614] width 304 height 39
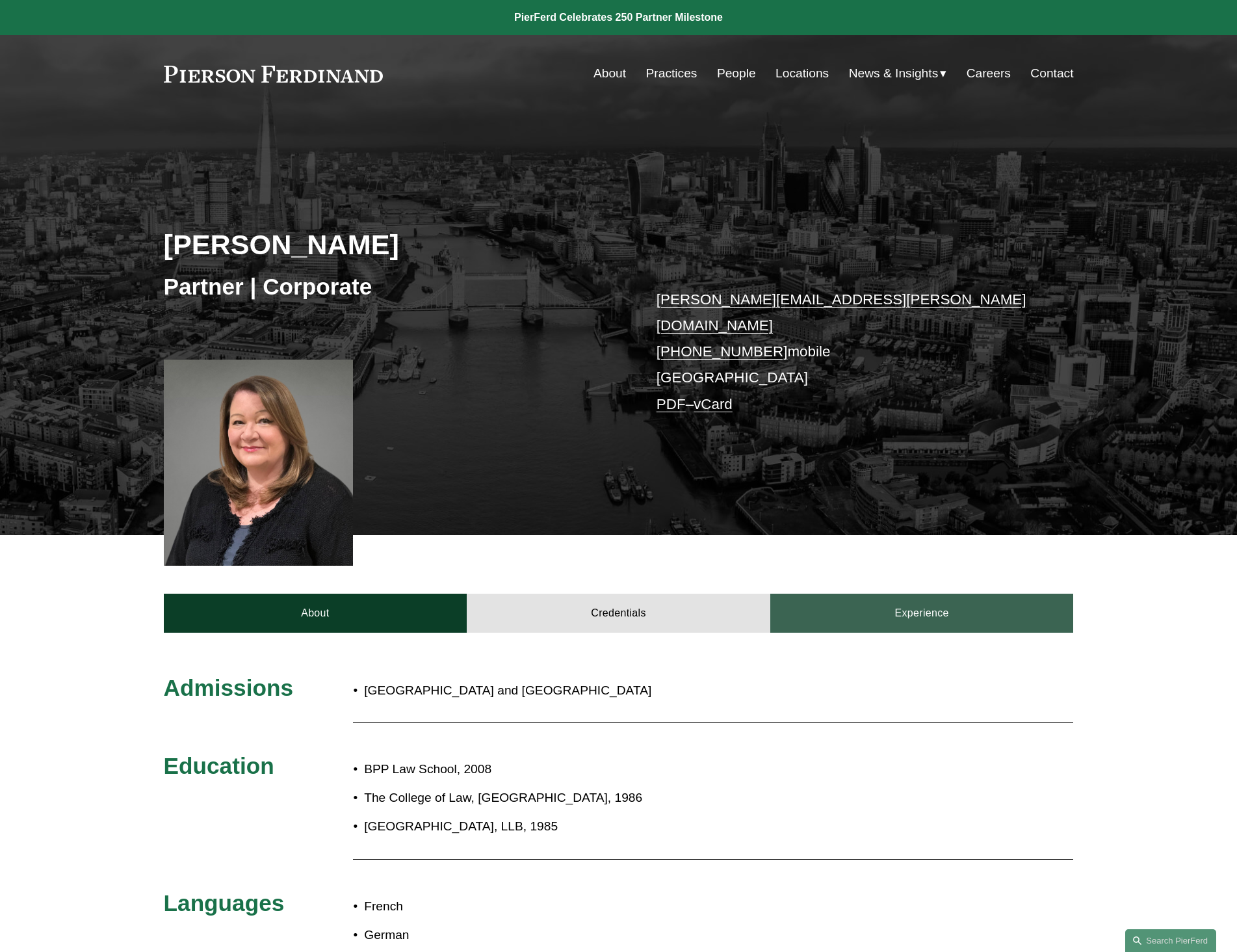
click at [973, 603] on link "Experience" at bounding box center [921, 614] width 304 height 39
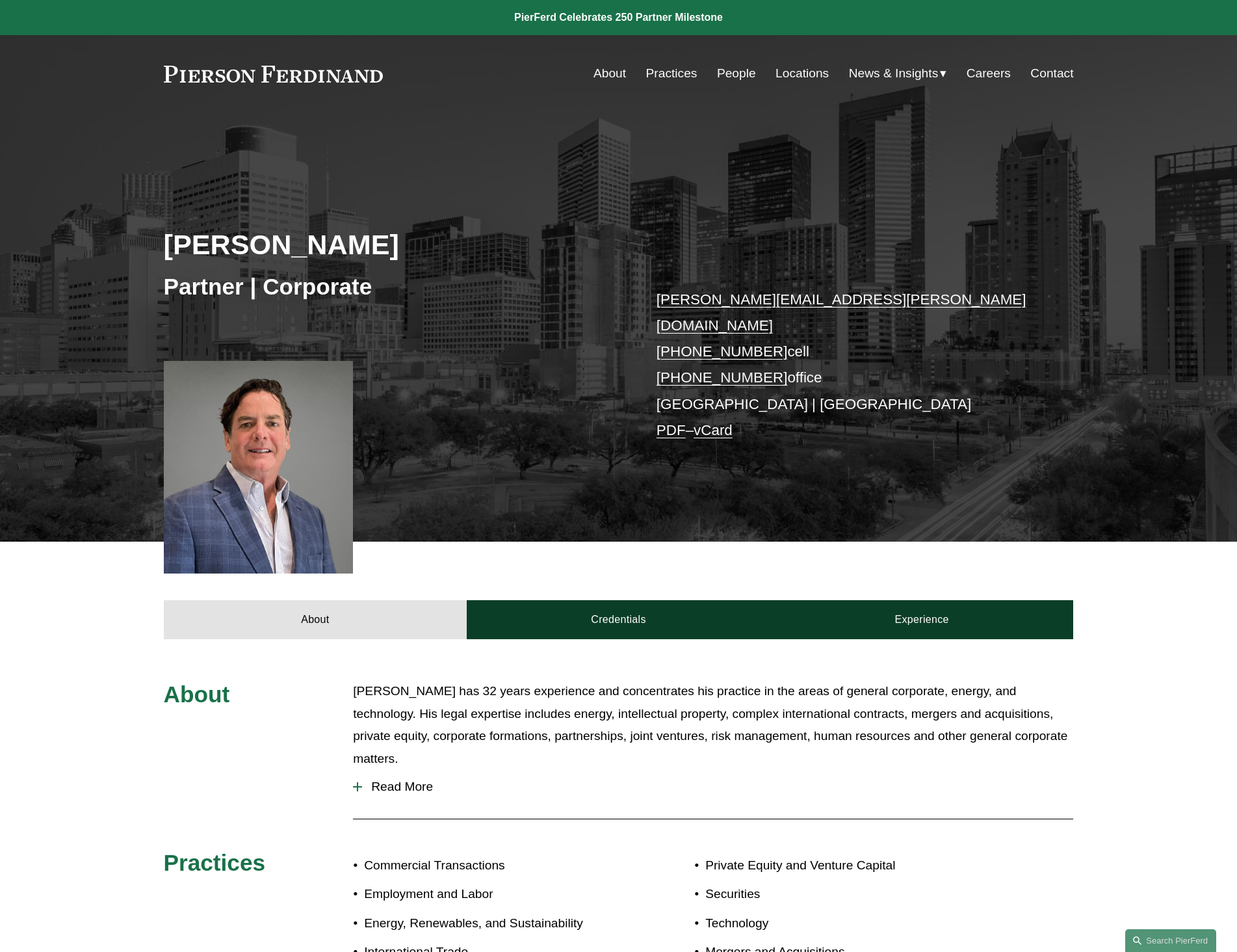
click at [394, 780] on span "Read More" at bounding box center [717, 787] width 711 height 15
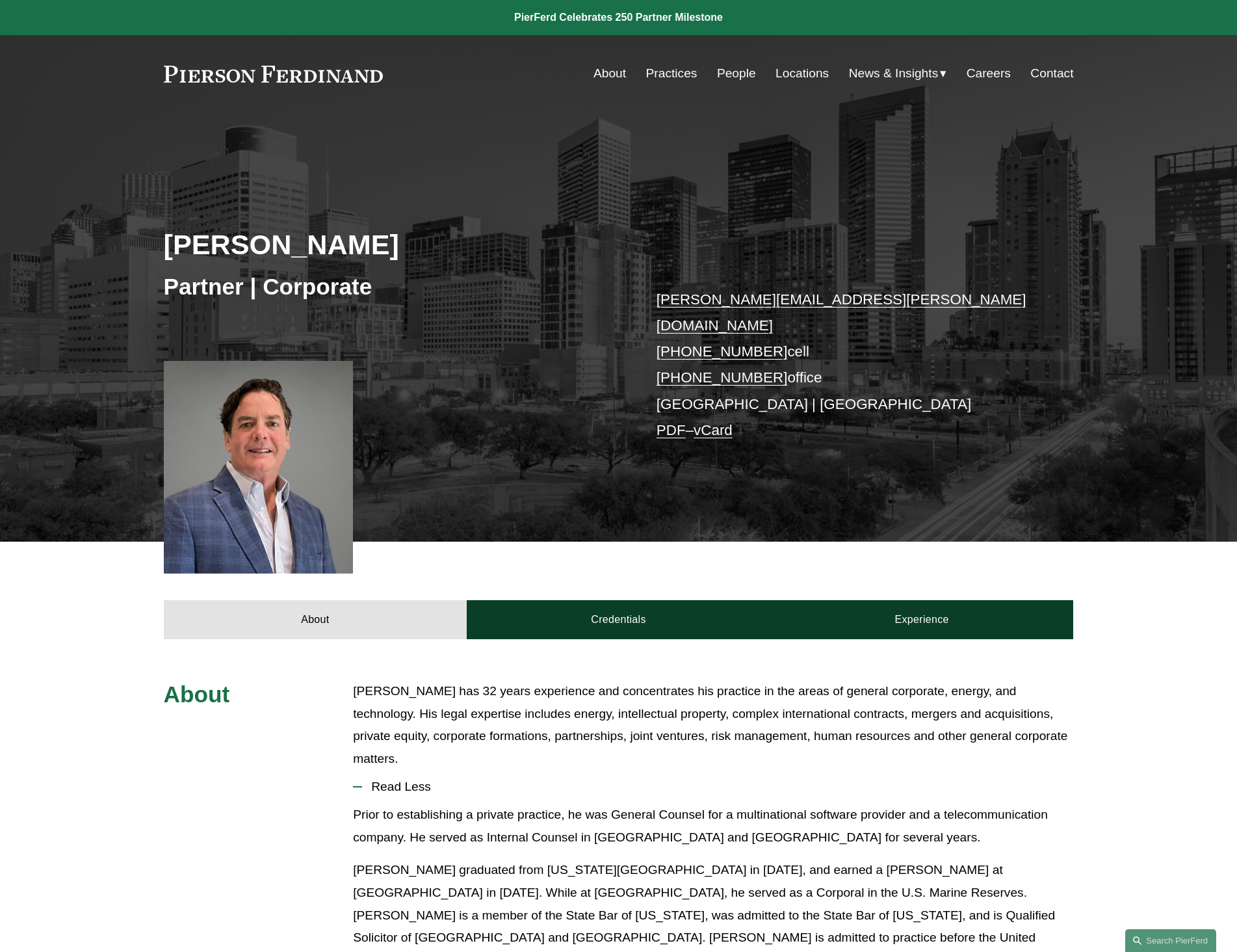
click at [366, 695] on p "[PERSON_NAME] has 32 years experience and concentrates his practice in the area…" at bounding box center [713, 724] width 720 height 89
click at [353, 680] on p "[PERSON_NAME] has 32 years experience and concentrates his practice in the area…" at bounding box center [713, 724] width 720 height 89
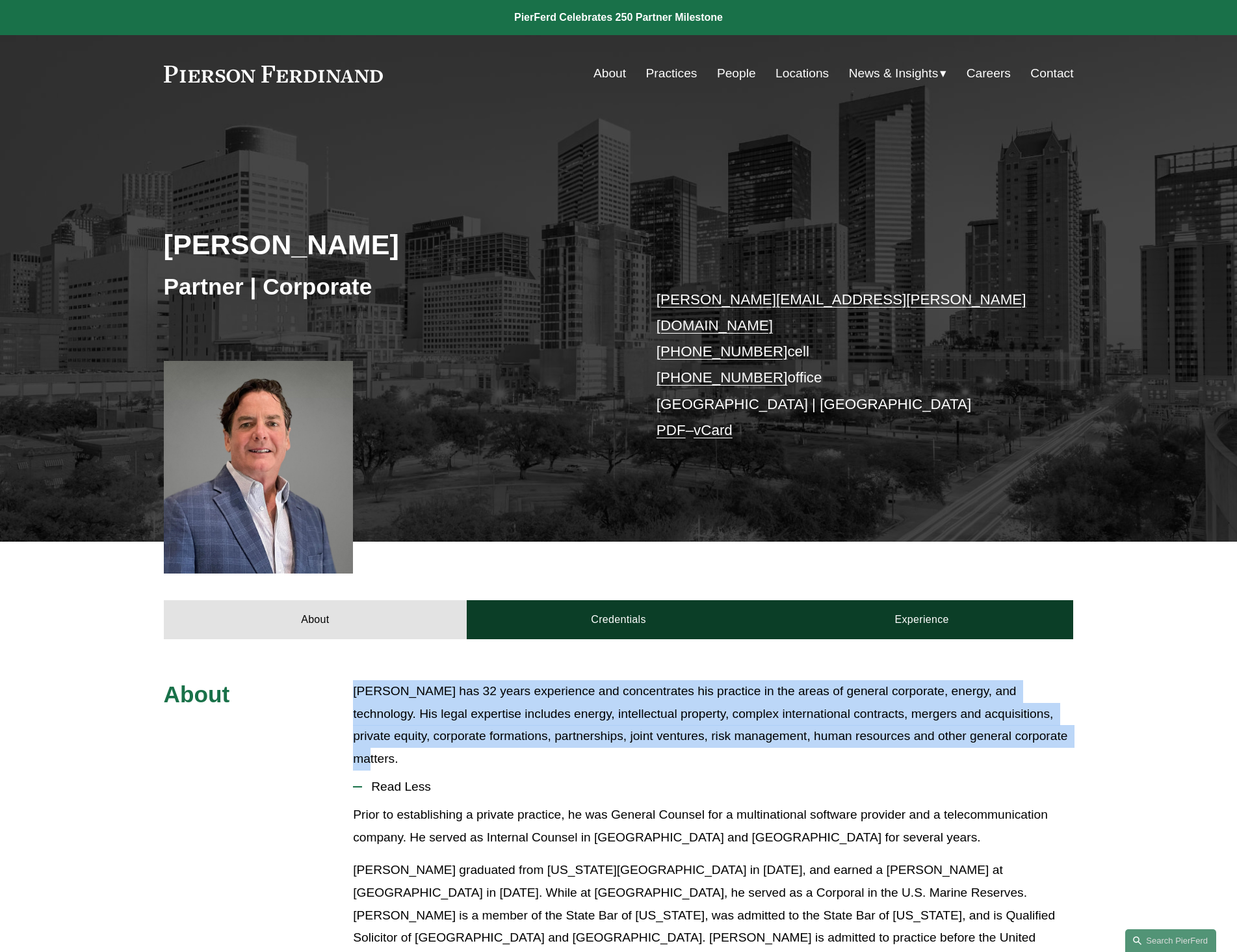
drag, startPoint x: 353, startPoint y: 673, endPoint x: 1044, endPoint y: 715, distance: 692.3
click at [1044, 715] on p "[PERSON_NAME] has 32 years experience and concentrates his practice in the area…" at bounding box center [713, 724] width 720 height 89
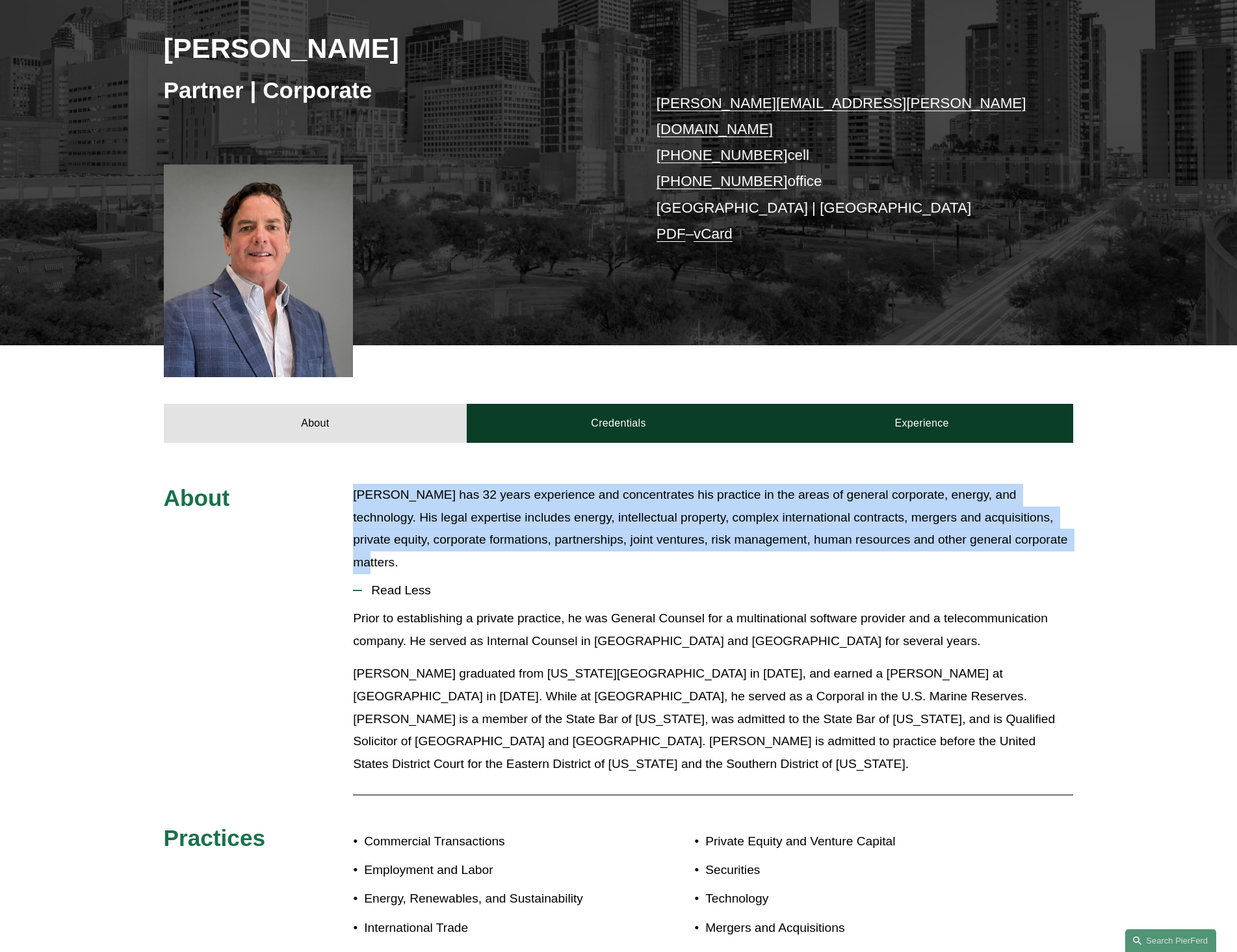
scroll to position [260, 0]
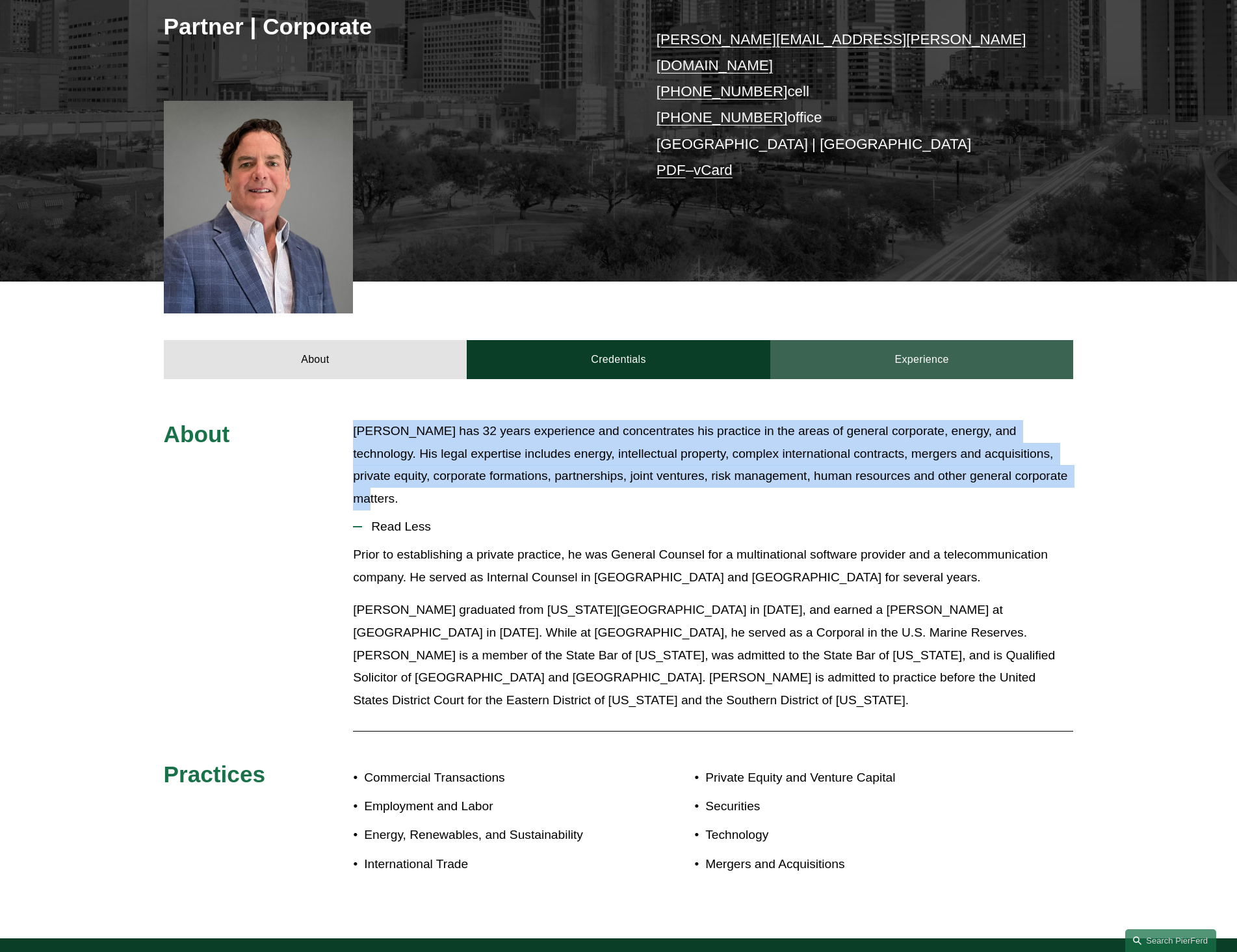
click at [881, 340] on link "Experience" at bounding box center [921, 360] width 304 height 39
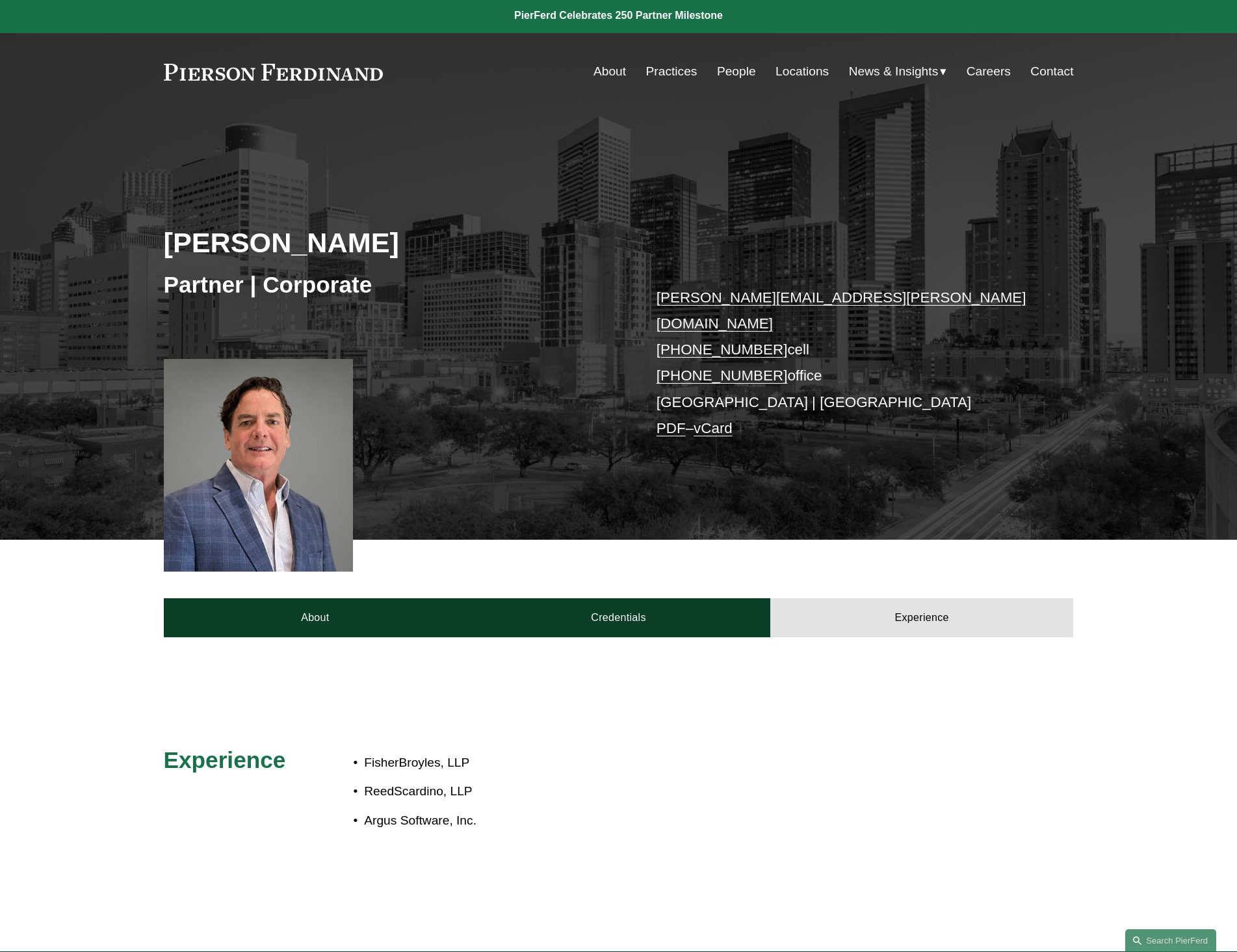
scroll to position [0, 0]
